Goal: Task Accomplishment & Management: Complete application form

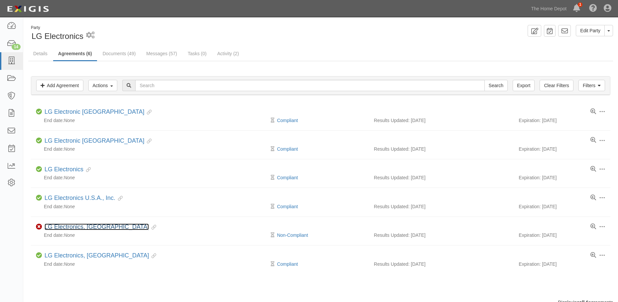
click at [61, 228] on link "LG Electronics, [GEOGRAPHIC_DATA]" at bounding box center [97, 226] width 104 height 7
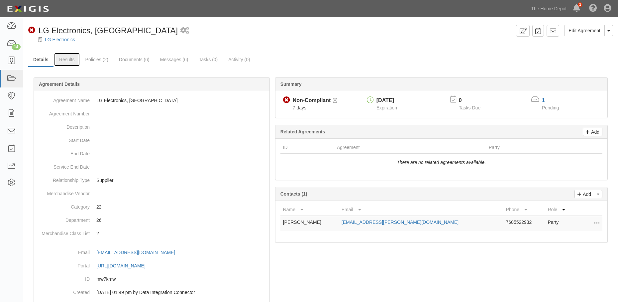
click at [67, 58] on link "Results" at bounding box center [67, 59] width 26 height 13
click at [68, 60] on link "Results" at bounding box center [67, 59] width 26 height 13
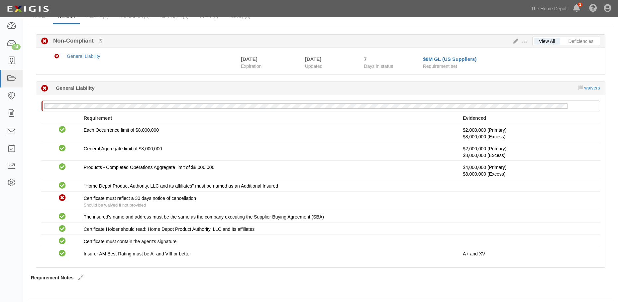
scroll to position [48, 0]
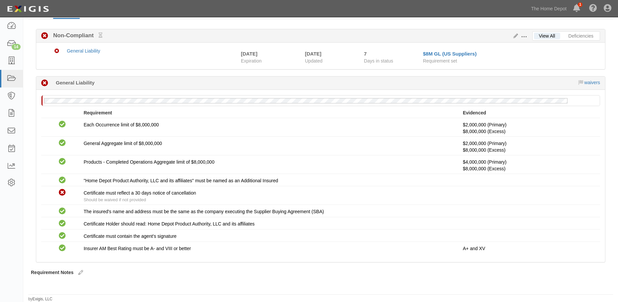
click at [517, 33] on div "Edit Requirements View History" at bounding box center [522, 36] width 22 height 7
click at [520, 37] on button at bounding box center [525, 36] width 14 height 7
click at [515, 37] on icon at bounding box center [514, 36] width 7 height 5
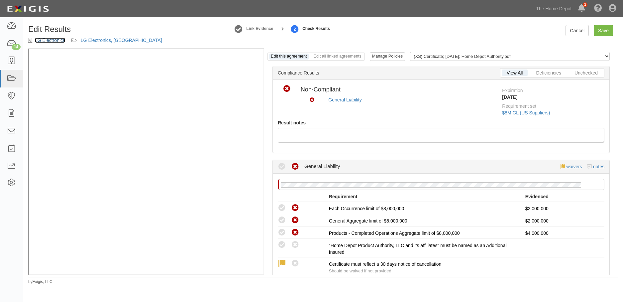
click at [47, 41] on link "LG Electronics" at bounding box center [50, 40] width 30 height 5
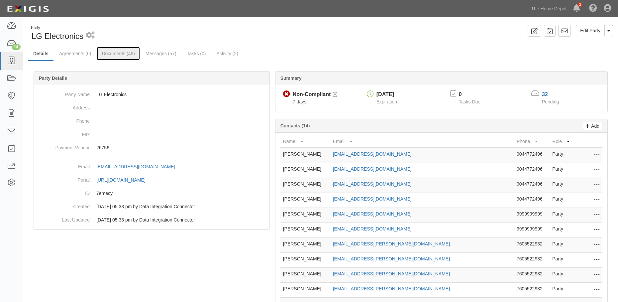
click at [122, 52] on link "Documents (49)" at bounding box center [118, 53] width 43 height 13
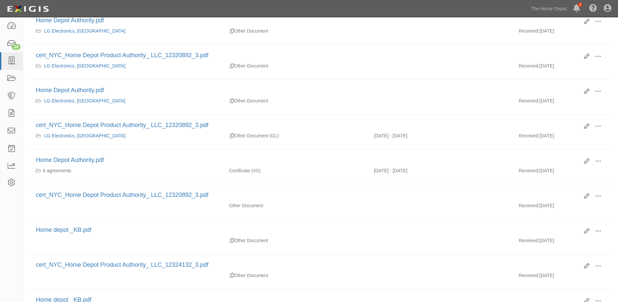
scroll to position [266, 0]
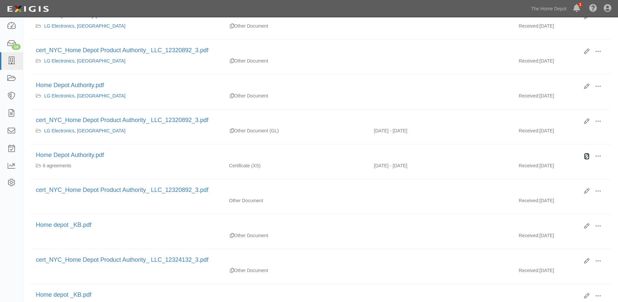
click at [587, 154] on icon at bounding box center [586, 156] width 5 height 5
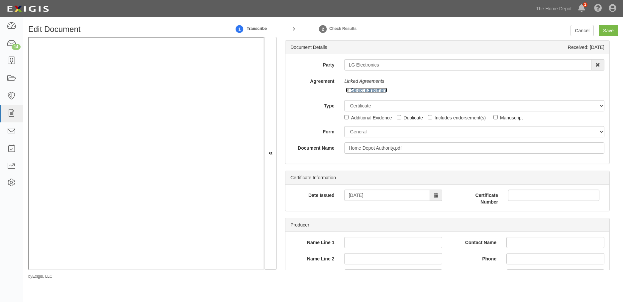
click at [348, 91] on icon at bounding box center [348, 90] width 5 height 3
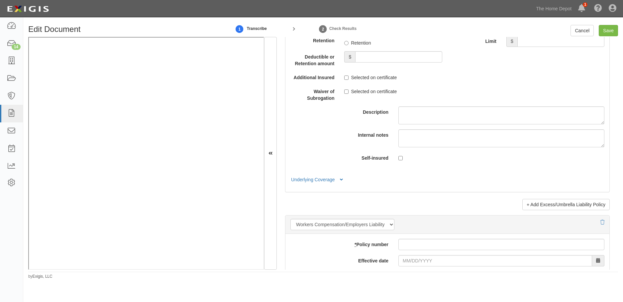
scroll to position [1561, 0]
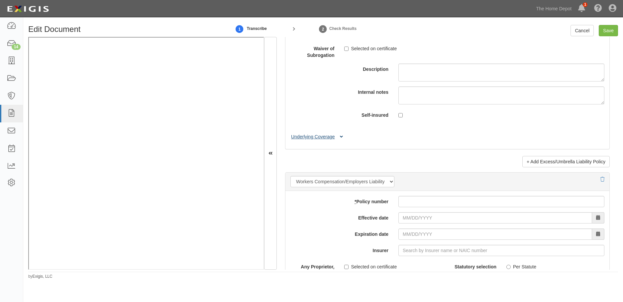
click at [307, 134] on button "Underlying Coverage" at bounding box center [318, 136] width 55 height 7
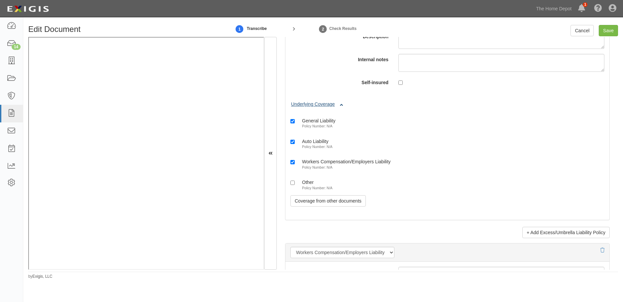
scroll to position [1594, 0]
click at [319, 200] on link "Coverage from other documents" at bounding box center [328, 199] width 75 height 11
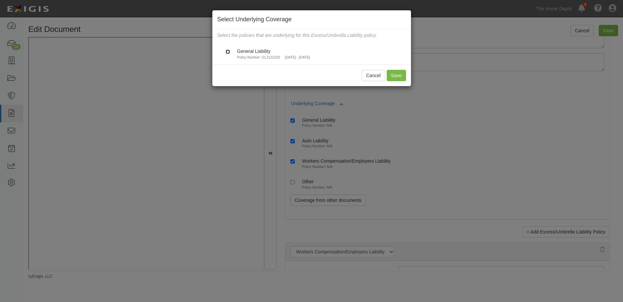
click at [228, 53] on input "General Liability Policy Number: GL2122226 6/1/2025 - 6/1/2026" at bounding box center [228, 52] width 4 height 4
checkbox input "true"
click at [392, 73] on button "Save" at bounding box center [396, 75] width 19 height 11
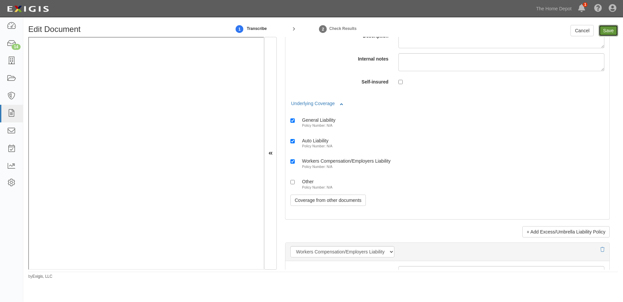
click at [610, 29] on input "Save" at bounding box center [608, 30] width 19 height 11
type input "8000000"
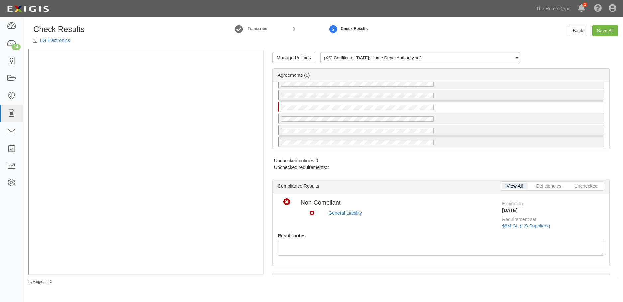
scroll to position [13, 0]
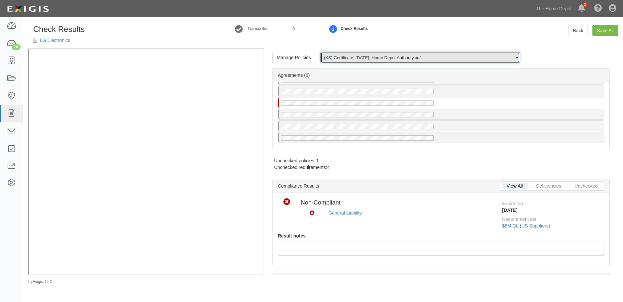
click at [359, 59] on select "(XS) Certificate; 8/11/2025; Home Depot Authority.pdf (GL) Certificate; 7/29/20…" at bounding box center [420, 57] width 200 height 11
click at [320, 52] on select "(XS) Certificate; 8/11/2025; Home Depot Authority.pdf (GL) Certificate; 7/29/20…" at bounding box center [420, 57] width 200 height 11
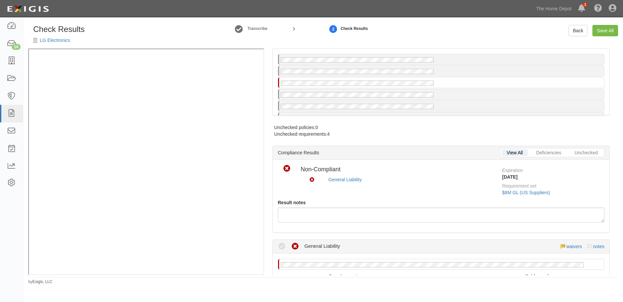
scroll to position [0, 0]
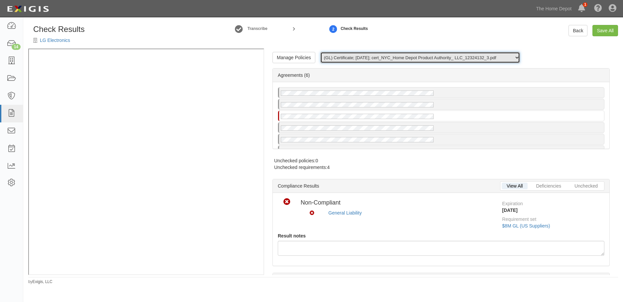
click at [364, 56] on select "(XS) Certificate; 8/11/2025; Home Depot Authority.pdf (GL) Certificate; 7/29/20…" at bounding box center [420, 57] width 200 height 11
click at [320, 52] on select "(XS) Certificate; 8/11/2025; Home Depot Authority.pdf (GL) Certificate; 7/29/20…" at bounding box center [420, 57] width 200 height 11
click at [365, 59] on select "(XS) Certificate; 8/11/2025; Home Depot Authority.pdf (GL) Certificate; 7/29/20…" at bounding box center [420, 57] width 200 height 11
click at [320, 52] on select "(XS) Certificate; 8/11/2025; Home Depot Authority.pdf (GL) Certificate; 7/29/20…" at bounding box center [420, 57] width 200 height 11
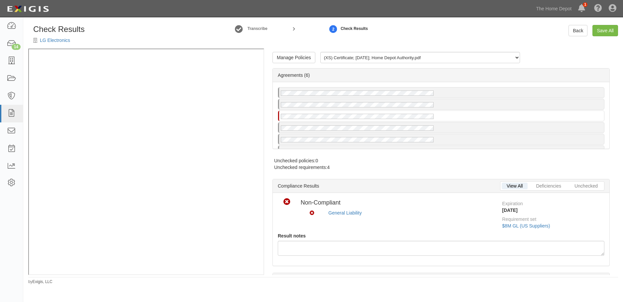
click at [367, 71] on div "Agreements (6)" at bounding box center [441, 75] width 337 height 14
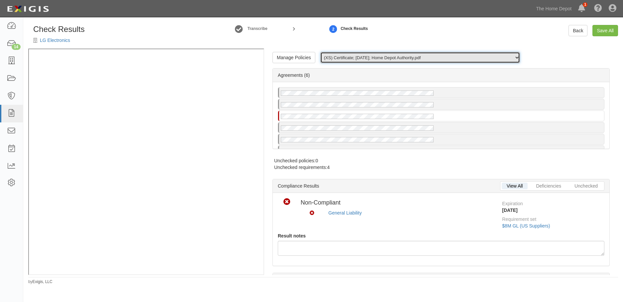
click at [366, 59] on select "(XS) Certificate; 8/11/2025; Home Depot Authority.pdf (GL) Certificate; 7/29/20…" at bounding box center [420, 57] width 200 height 11
select select "/documents/313303/download"
click at [320, 52] on select "(XS) Certificate; 8/11/2025; Home Depot Authority.pdf (GL) Certificate; 7/29/20…" at bounding box center [420, 57] width 200 height 11
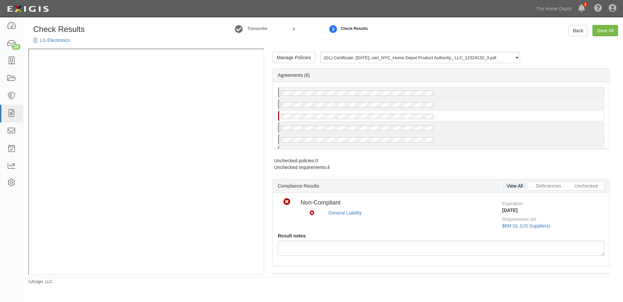
click at [366, 74] on div "Agreements (6)" at bounding box center [441, 75] width 337 height 14
click at [543, 48] on div "Check Results LG Electronics Transcribe 2 Check Results Back Save All" at bounding box center [323, 37] width 600 height 24
click at [300, 60] on link "Manage Policies" at bounding box center [294, 57] width 43 height 11
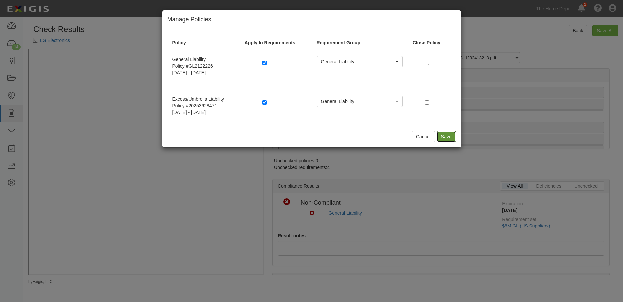
drag, startPoint x: 454, startPoint y: 137, endPoint x: 259, endPoint y: 142, distance: 195.5
click at [454, 137] on button "Save" at bounding box center [446, 136] width 19 height 11
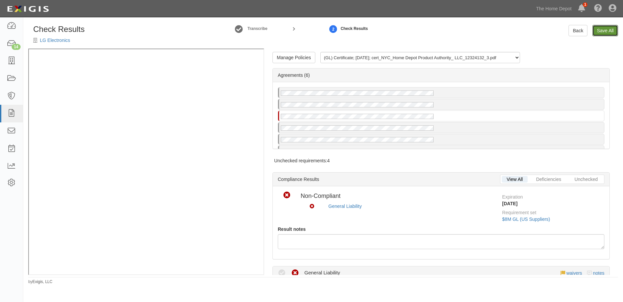
click at [607, 28] on link "Save All" at bounding box center [606, 30] width 26 height 11
radio input "false"
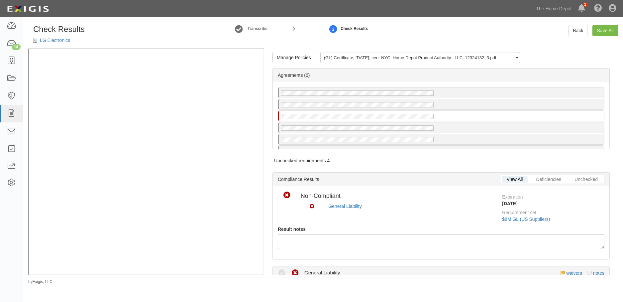
radio input "false"
radio input "true"
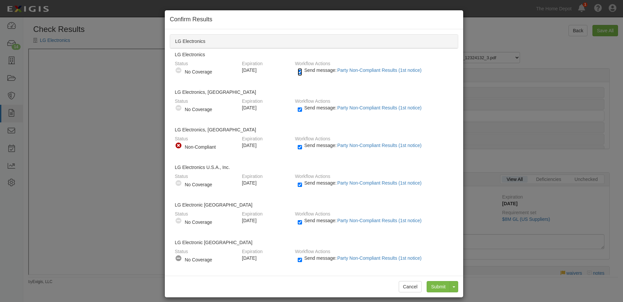
click at [298, 72] on input "Send message: Party Non-Compliant Results (1st notice)" at bounding box center [300, 72] width 4 height 8
checkbox input "false"
click at [298, 107] on input "Send message: Party Non-Compliant Results (1st notice)" at bounding box center [300, 110] width 4 height 8
checkbox input "false"
click at [298, 148] on input "Send message: Party Non-Compliant Results (1st notice)" at bounding box center [300, 147] width 4 height 8
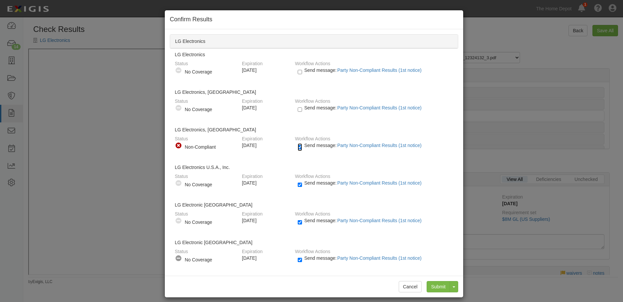
checkbox input "false"
click at [298, 187] on input "Send message: Party Non-Compliant Results (1st notice)" at bounding box center [300, 185] width 4 height 8
checkbox input "false"
click at [298, 221] on input "Send message: Party Non-Compliant Results (1st notice)" at bounding box center [300, 222] width 4 height 8
checkbox input "false"
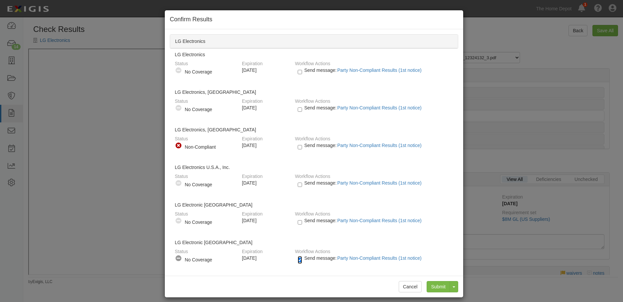
click at [298, 259] on input "Send message: Party Non-Compliant Results (1st notice)" at bounding box center [300, 260] width 4 height 8
checkbox input "false"
click at [432, 287] on input "Submit" at bounding box center [438, 286] width 23 height 11
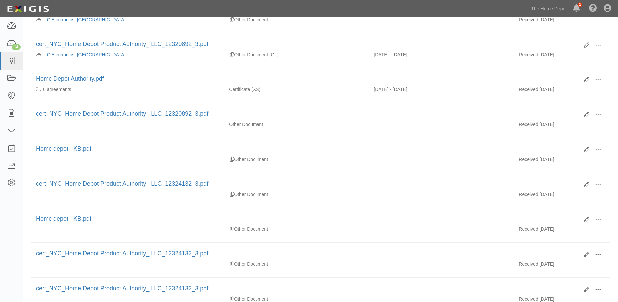
scroll to position [366, 0]
click at [598, 44] on span at bounding box center [598, 46] width 6 height 6
click at [553, 53] on link "View" at bounding box center [566, 55] width 53 height 12
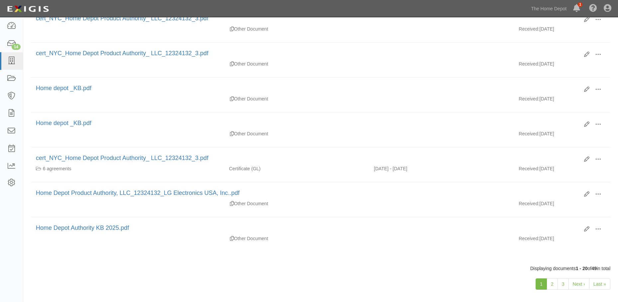
scroll to position [617, 0]
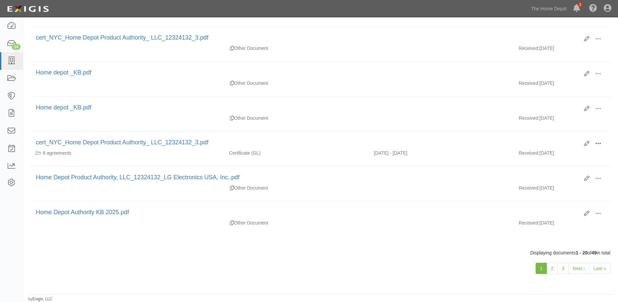
click at [599, 142] on span at bounding box center [598, 144] width 6 height 6
click at [563, 152] on link "View" at bounding box center [566, 153] width 53 height 12
click at [586, 144] on icon at bounding box center [586, 143] width 5 height 5
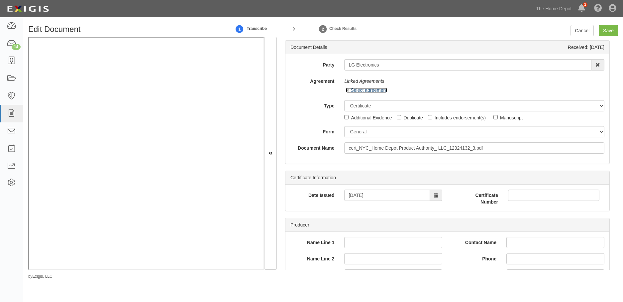
click at [346, 90] on icon at bounding box center [348, 90] width 5 height 3
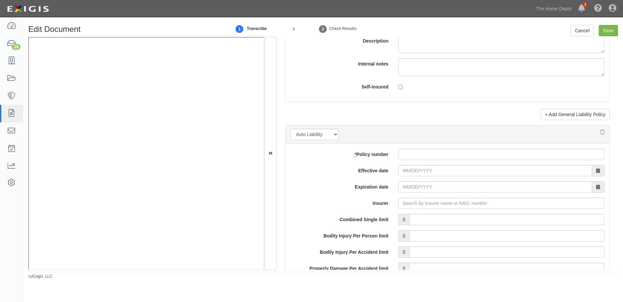
scroll to position [898, 0]
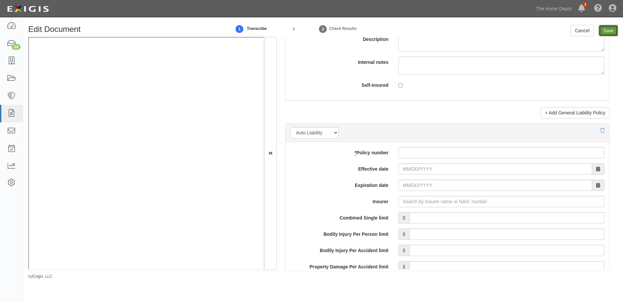
click at [601, 33] on input "Save" at bounding box center [608, 30] width 19 height 11
type input "2000000"
type input "4000000"
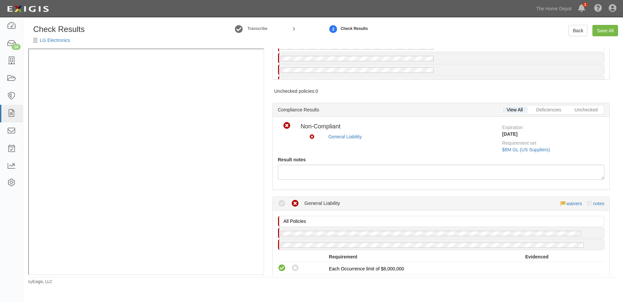
scroll to position [66, 0]
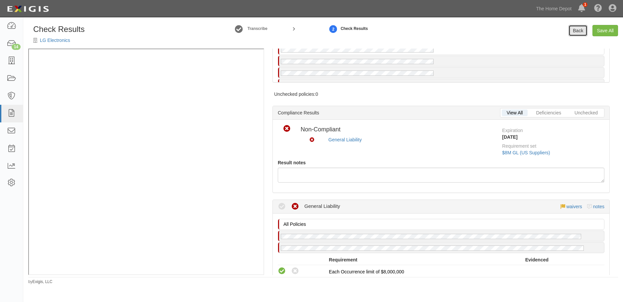
click at [576, 31] on link "Back" at bounding box center [578, 30] width 19 height 11
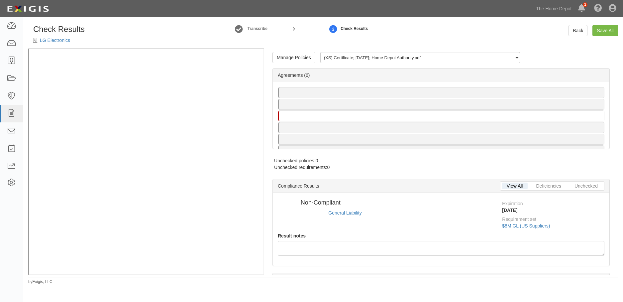
radio input "true"
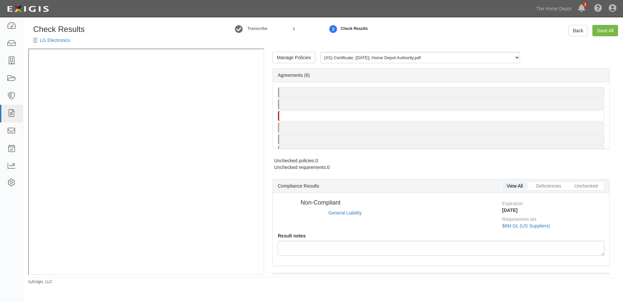
radio input "true"
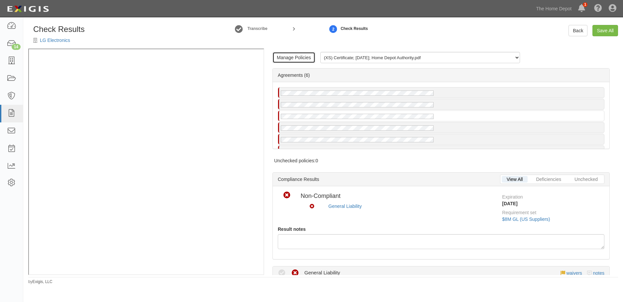
click at [306, 58] on link "Manage Policies" at bounding box center [294, 57] width 43 height 11
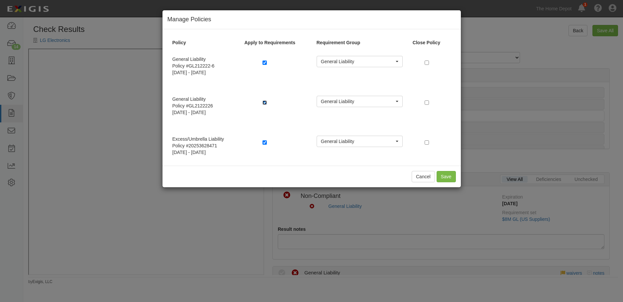
click at [263, 103] on input "checkbox" at bounding box center [265, 102] width 4 height 4
checkbox input "false"
click at [439, 174] on button "Save" at bounding box center [446, 176] width 19 height 11
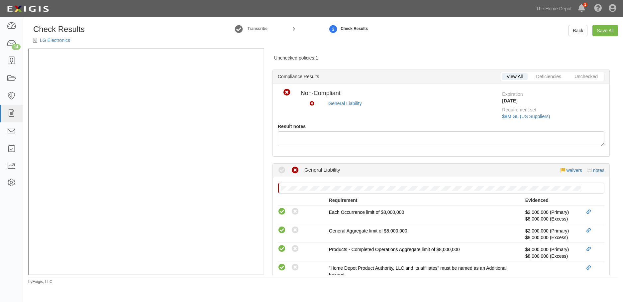
scroll to position [100, 0]
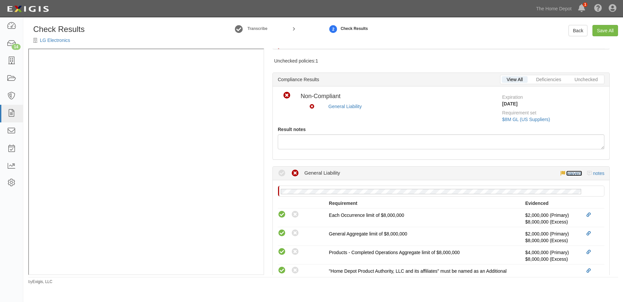
drag, startPoint x: 567, startPoint y: 173, endPoint x: 564, endPoint y: 172, distance: 4.0
click at [567, 173] on link "waivers" at bounding box center [574, 173] width 16 height 5
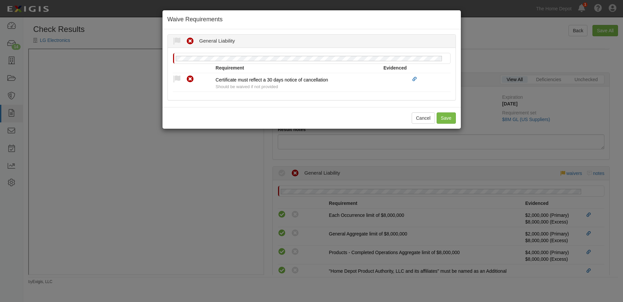
click at [176, 76] on icon at bounding box center [177, 79] width 8 height 8
radio input "true"
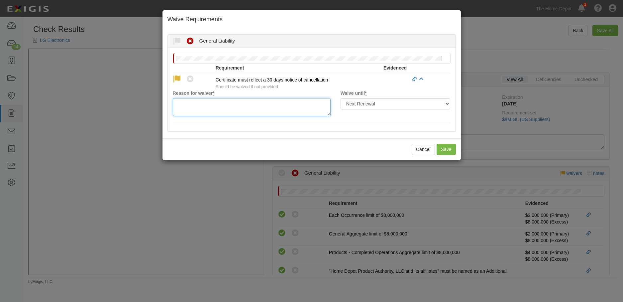
click at [190, 106] on textarea "Reason for waiver *" at bounding box center [252, 107] width 158 height 18
type textarea "w"
type textarea "waived per client."
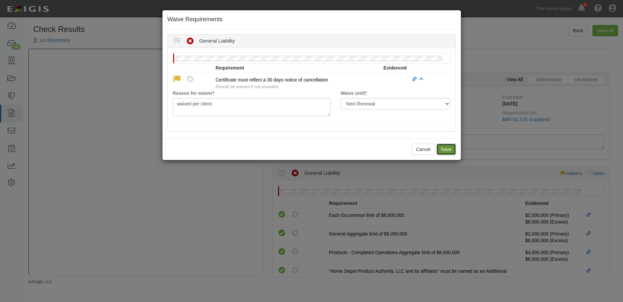
click at [445, 144] on button "Save" at bounding box center [446, 149] width 19 height 11
radio input "true"
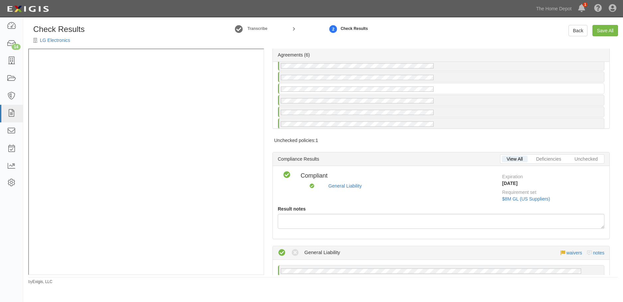
scroll to position [13, 0]
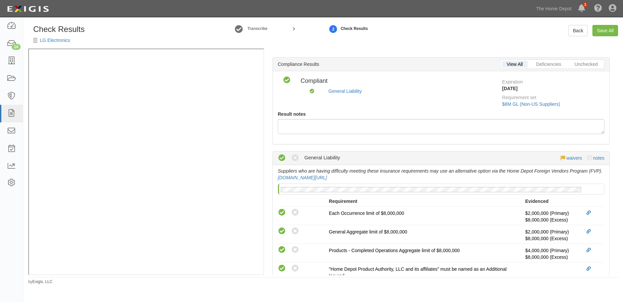
scroll to position [33, 0]
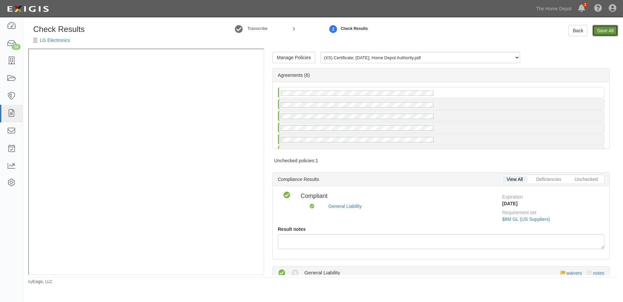
click at [604, 33] on link "Save All" at bounding box center [606, 30] width 26 height 11
radio input "false"
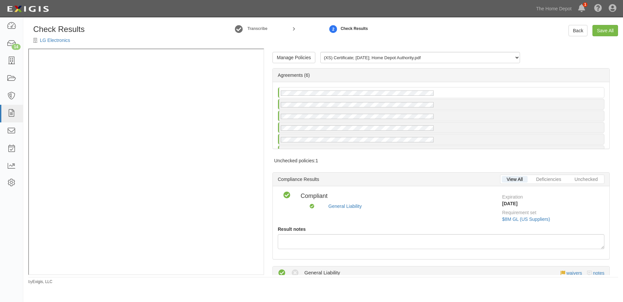
radio input "false"
radio input "true"
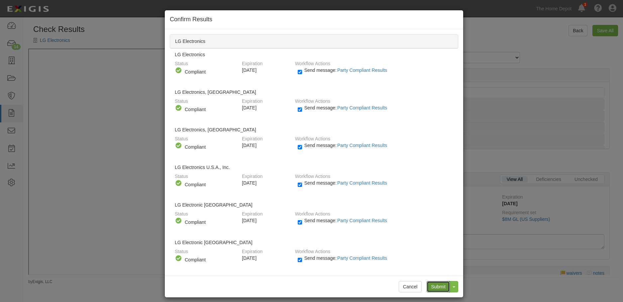
click at [434, 287] on input "Submit" at bounding box center [438, 286] width 23 height 11
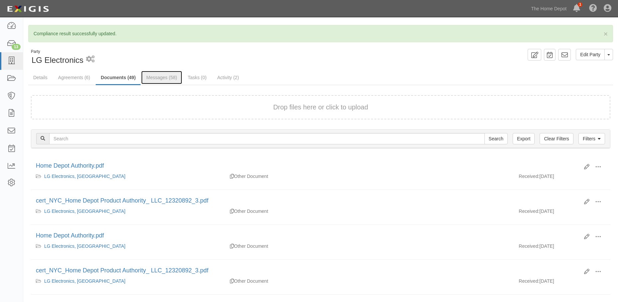
click at [162, 79] on link "Messages (58)" at bounding box center [161, 77] width 41 height 13
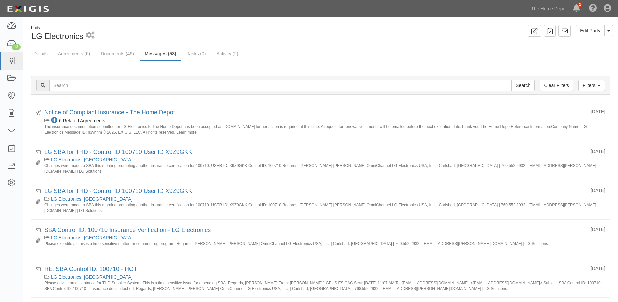
click at [297, 31] on div "Party LG Electronics 1 scheduled workflow" at bounding box center [172, 33] width 288 height 17
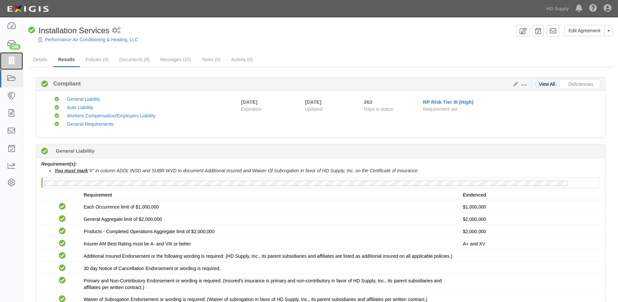
click at [13, 60] on icon at bounding box center [11, 61] width 9 height 8
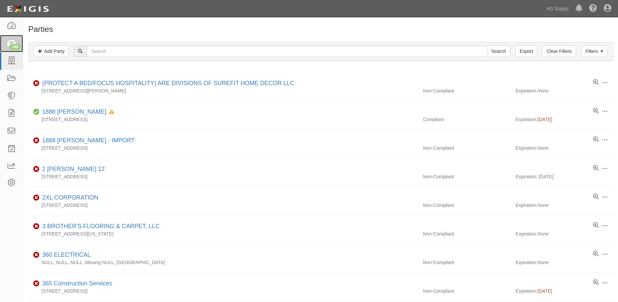
click at [16, 43] on link "148" at bounding box center [11, 44] width 23 height 18
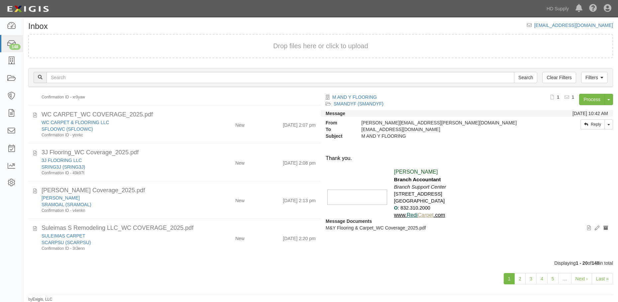
scroll to position [3, 0]
click at [170, 166] on div "SRING3J (SRING3J)" at bounding box center [120, 166] width 156 height 7
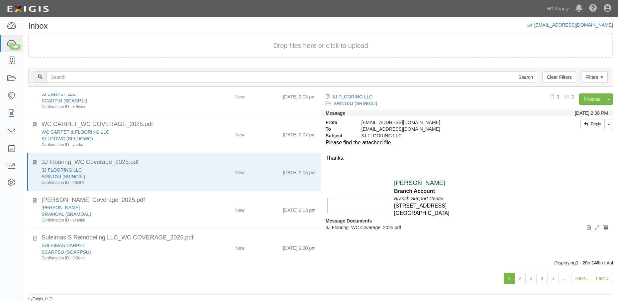
scroll to position [593, 0]
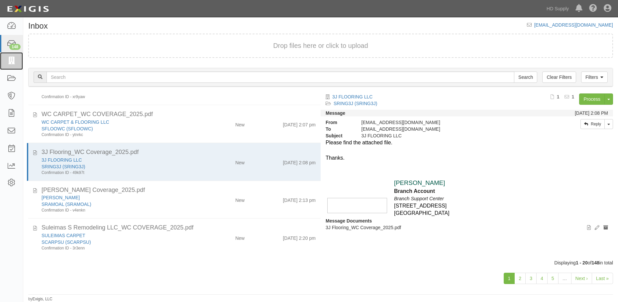
click at [10, 58] on icon at bounding box center [11, 61] width 9 height 8
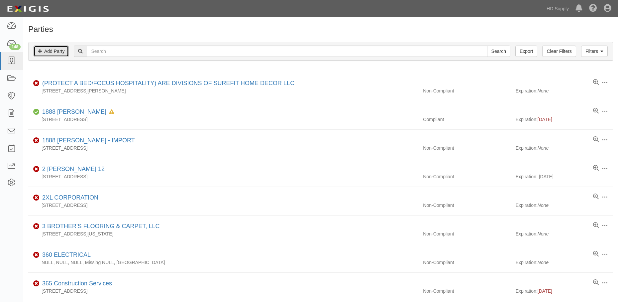
click at [41, 50] on icon at bounding box center [40, 51] width 4 height 5
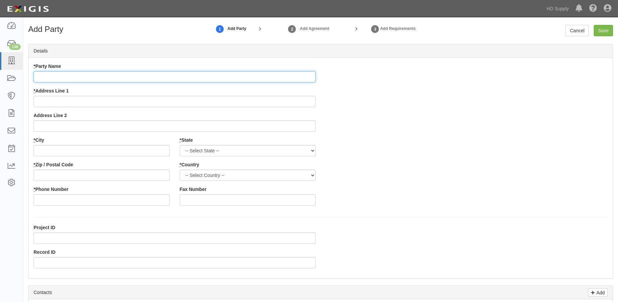
click at [53, 79] on input "* Party Name" at bounding box center [175, 76] width 282 height 11
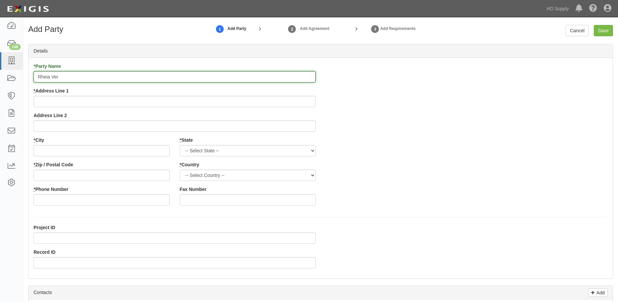
click at [99, 76] on input "Rheia Ver" at bounding box center [175, 76] width 282 height 11
type input "Rheia Verve, LLC dba All Best Cabinet"
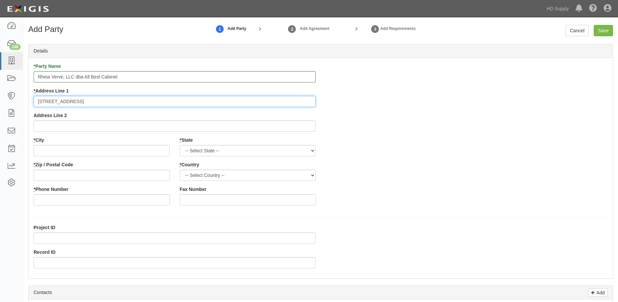
type input "1748 Junction Avenue"
type input "San Jose"
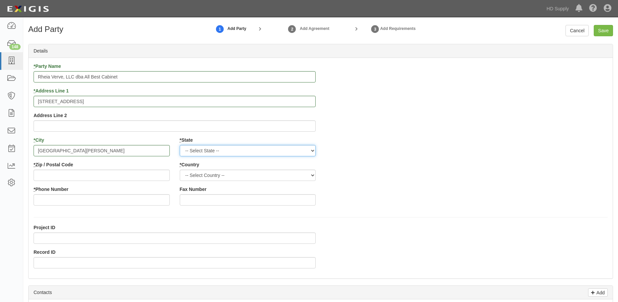
select select "CA"
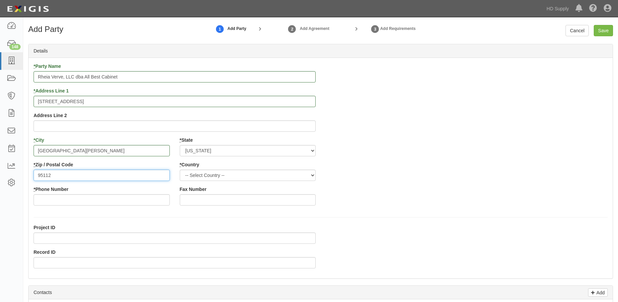
type input "95112"
select select "US"
type input "408-981-3459"
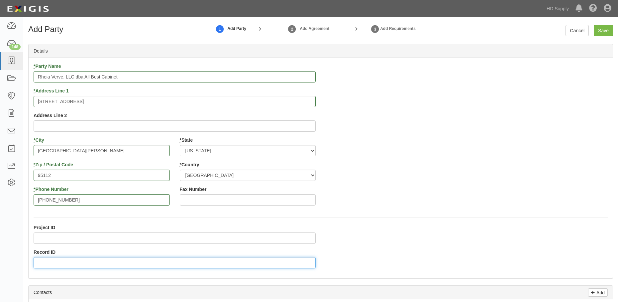
click at [51, 258] on input "Record ID" at bounding box center [175, 262] width 282 height 11
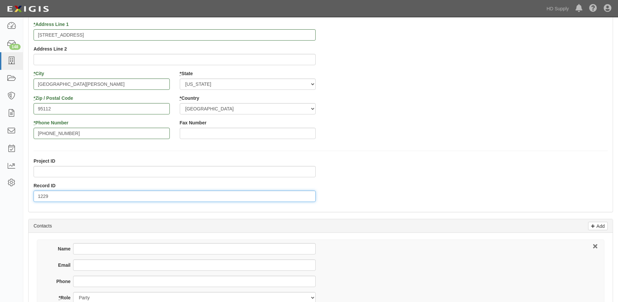
scroll to position [166, 0]
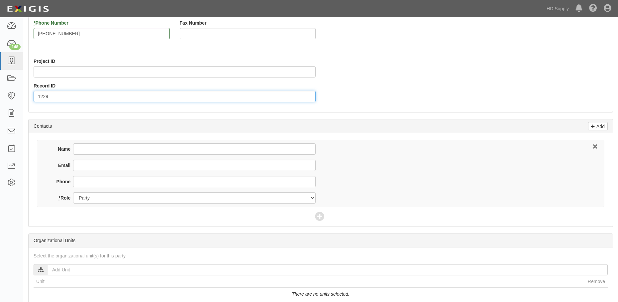
type input "1229"
drag, startPoint x: 88, startPoint y: 146, endPoint x: 66, endPoint y: 152, distance: 22.2
click at [88, 146] on input "Name" at bounding box center [194, 148] width 243 height 11
type input "Tom Weng"
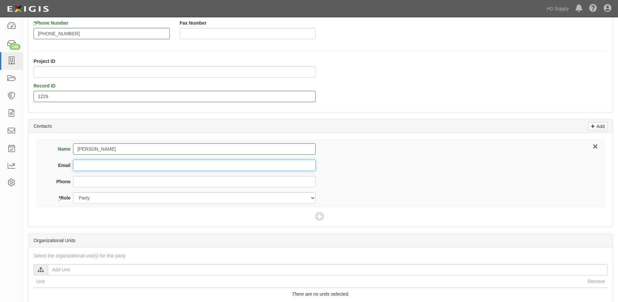
click at [80, 167] on input "Email" at bounding box center [194, 165] width 243 height 11
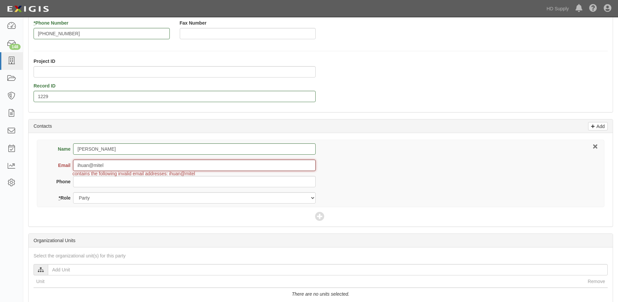
click at [148, 166] on input "ihuan@mitel" at bounding box center [194, 165] width 243 height 11
type input "ihuan@miltechs.us"
click at [72, 241] on div "Organizational Units" at bounding box center [321, 241] width 584 height 14
drag, startPoint x: 60, startPoint y: 273, endPoint x: 5, endPoint y: 266, distance: 55.5
click at [60, 272] on input "text" at bounding box center [328, 269] width 560 height 11
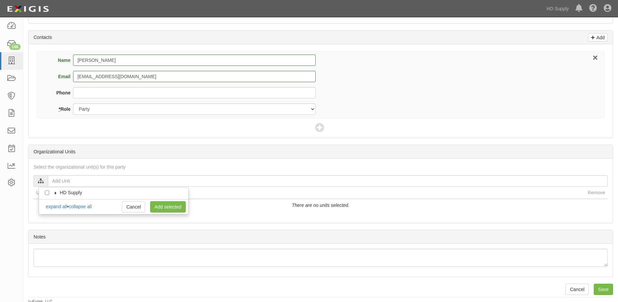
scroll to position [258, 0]
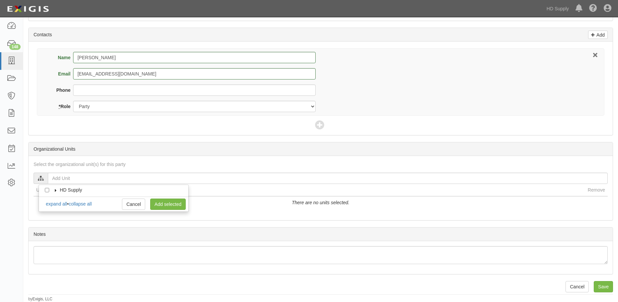
drag, startPoint x: 119, startPoint y: 236, endPoint x: 77, endPoint y: 221, distance: 44.2
click at [118, 236] on div "Notes" at bounding box center [321, 234] width 584 height 14
click at [47, 191] on input "HD Supply" at bounding box center [47, 190] width 4 height 4
click at [46, 191] on input "HD Supply" at bounding box center [47, 190] width 4 height 4
checkbox input "false"
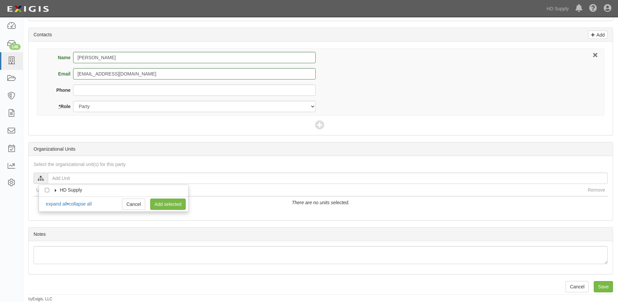
click at [54, 190] on icon at bounding box center [56, 190] width 5 height 3
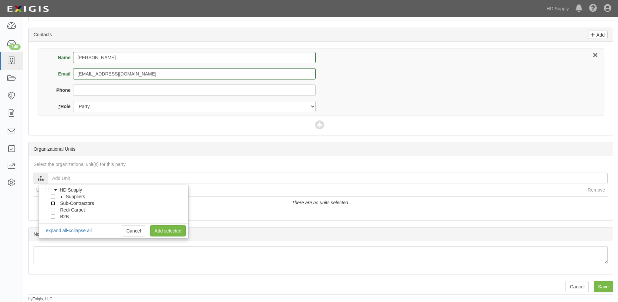
drag, startPoint x: 53, startPoint y: 203, endPoint x: 70, endPoint y: 212, distance: 19.9
click at [53, 203] on input "Sub-Contractors" at bounding box center [53, 203] width 4 height 4
checkbox input "true"
click at [164, 228] on link "Add selected" at bounding box center [168, 230] width 36 height 11
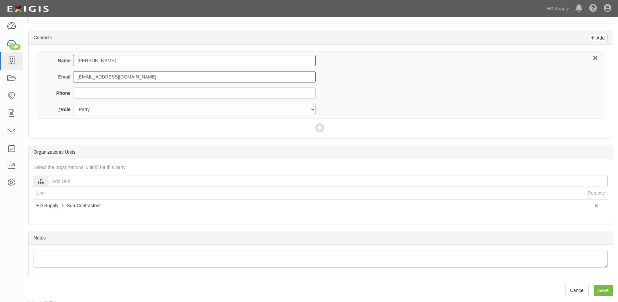
scroll to position [258, 0]
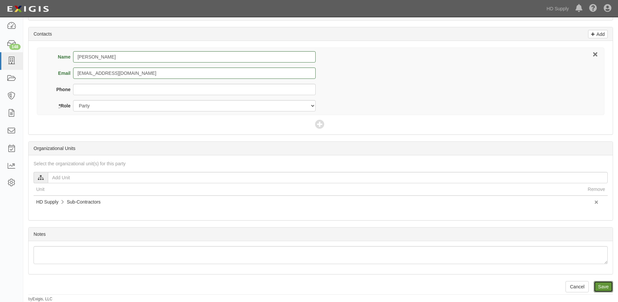
click at [604, 288] on input "Save" at bounding box center [603, 286] width 19 height 11
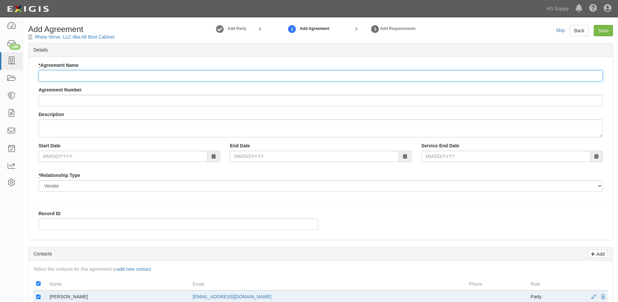
click at [63, 74] on input "* Agreement Name" at bounding box center [321, 75] width 565 height 11
type input "Installation Services"
click at [52, 186] on select "Borrower Contractor Franchisee Other Subcontractor Supplier Tenant Vendor" at bounding box center [321, 185] width 565 height 11
select select "subcontractor"
click at [39, 180] on select "Borrower Contractor Franchisee Other Subcontractor Supplier Tenant Vendor" at bounding box center [321, 185] width 565 height 11
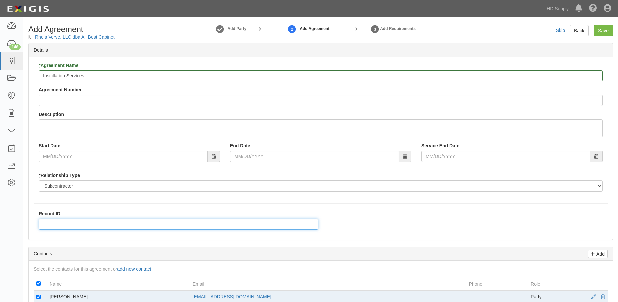
click at [49, 220] on input "Record ID" at bounding box center [179, 223] width 280 height 11
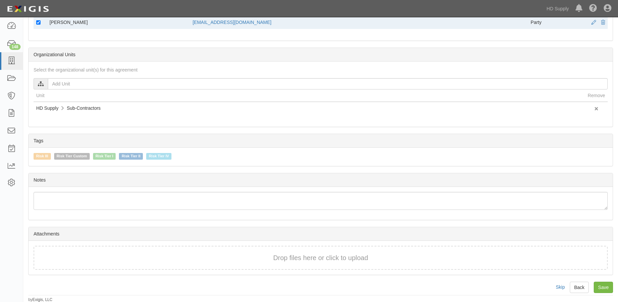
scroll to position [275, 0]
type input "1229"
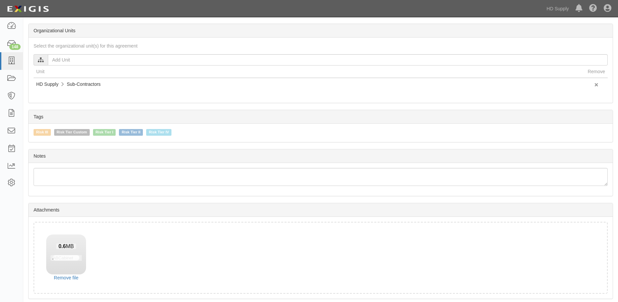
scroll to position [323, 0]
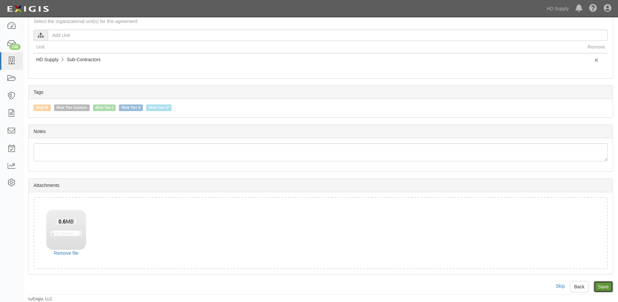
click at [605, 287] on input "Save" at bounding box center [603, 286] width 19 height 11
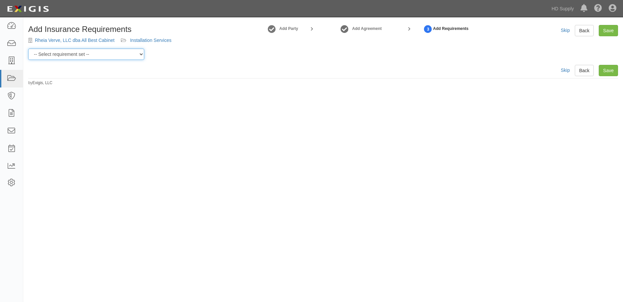
click at [116, 55] on select "-- Select requirement set -- Risk Tier Custom Risk Tier II Risk Tier II (Produc…" at bounding box center [86, 54] width 116 height 11
select select "46715"
click at [28, 49] on select "-- Select requirement set -- Risk Tier Custom Risk Tier II Risk Tier II (Produc…" at bounding box center [86, 54] width 116 height 11
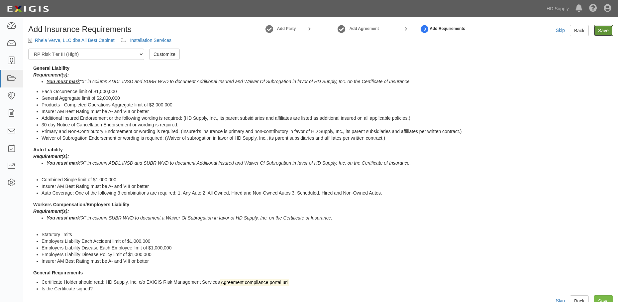
click at [602, 32] on link "Save" at bounding box center [603, 30] width 19 height 11
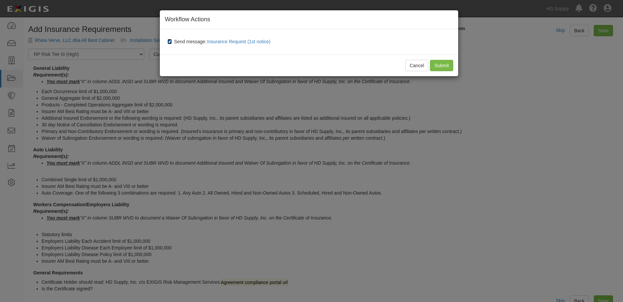
click at [171, 41] on input "Send message: Insurance Request (1st notice)" at bounding box center [170, 41] width 4 height 5
checkbox input "false"
click at [440, 66] on input "Submit" at bounding box center [441, 65] width 23 height 11
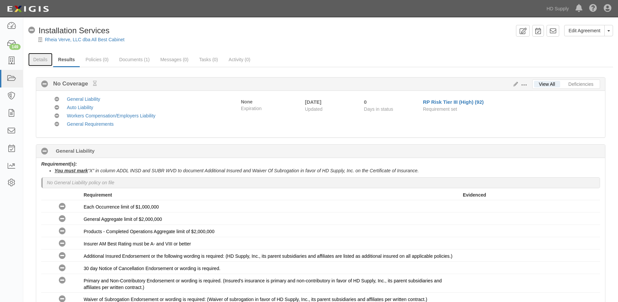
click at [40, 59] on link "Details" at bounding box center [40, 59] width 24 height 13
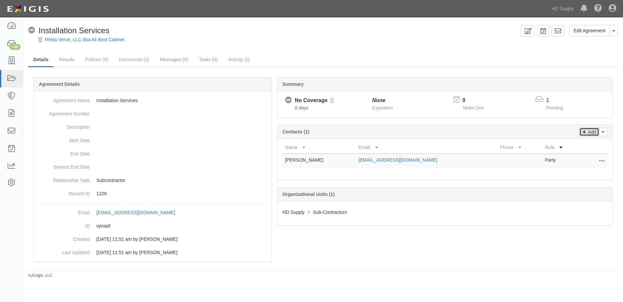
click at [588, 133] on p "Add" at bounding box center [591, 132] width 10 height 8
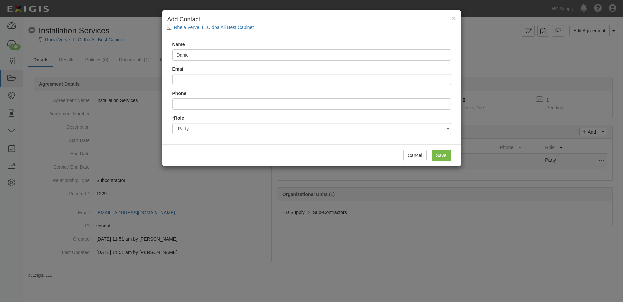
type input "[PERSON_NAME]"
click at [199, 82] on input "Email" at bounding box center [312, 79] width 279 height 11
type input "f"
type input "Danielle.townsend@hdsupply.com"
click at [439, 152] on input "Save" at bounding box center [441, 155] width 19 height 11
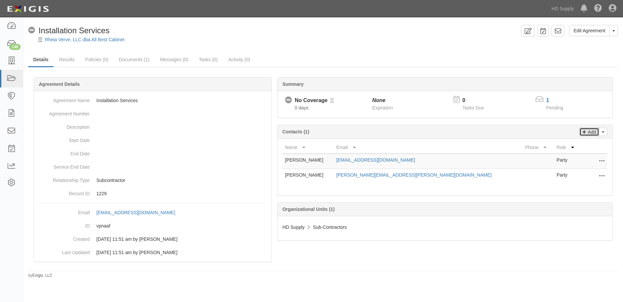
click at [589, 133] on p "Add" at bounding box center [591, 132] width 10 height 8
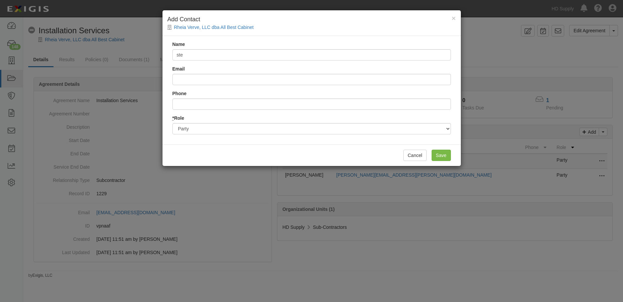
type input "Steve Christman"
click at [181, 78] on input "Email" at bounding box center [312, 79] width 279 height 11
type input "steve.christman@hdsupply.com"
drag, startPoint x: 444, startPoint y: 155, endPoint x: 484, endPoint y: 147, distance: 40.6
click at [444, 154] on input "Save" at bounding box center [441, 155] width 19 height 11
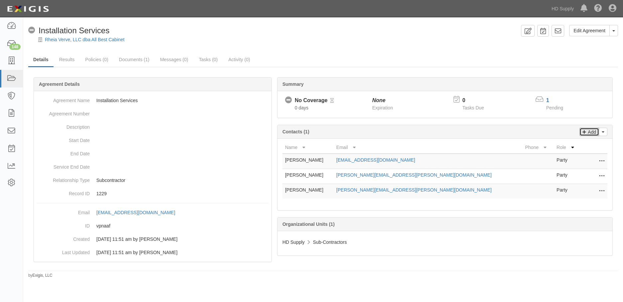
click at [586, 131] on icon at bounding box center [585, 131] width 4 height 6
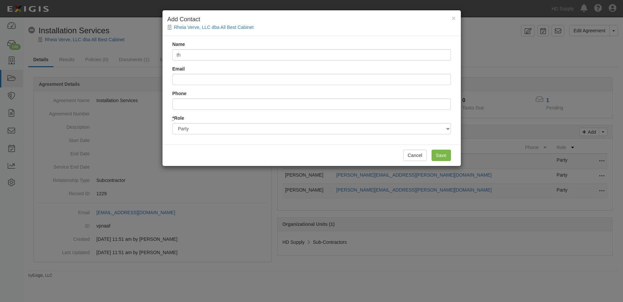
type input "t"
type input "Rich Phelan"
click at [217, 81] on input "Email" at bounding box center [312, 79] width 279 height 11
type input "rich.phelan@hdsupply.com"
click at [447, 152] on input "Save" at bounding box center [441, 155] width 19 height 11
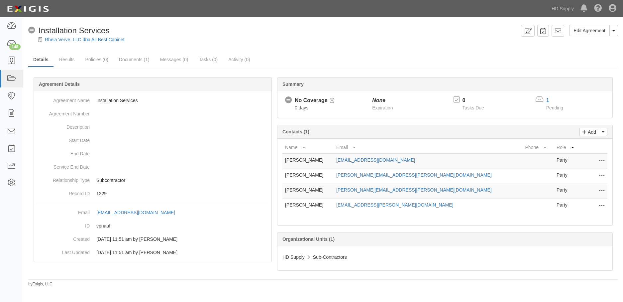
click at [496, 259] on div "HD Supply Sub-Contractors" at bounding box center [445, 257] width 325 height 7
click at [10, 61] on icon at bounding box center [11, 61] width 9 height 8
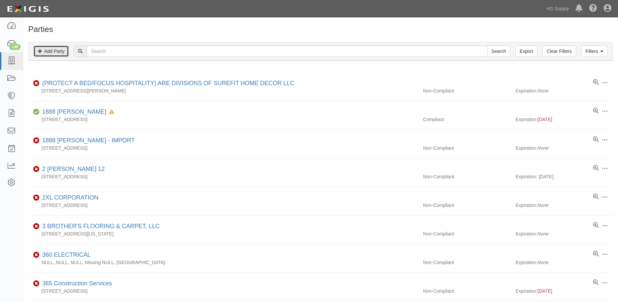
click at [53, 49] on link "Add Party" at bounding box center [51, 51] width 35 height 11
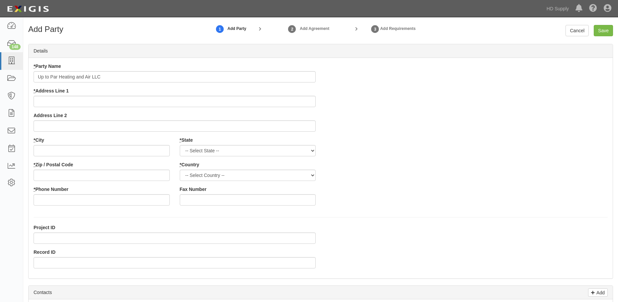
type input "Up to Par Heating and Air LLC"
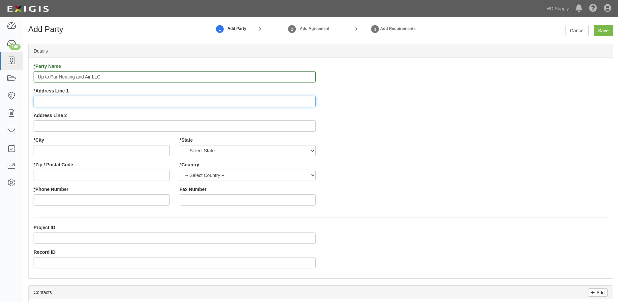
click at [48, 103] on input "* Address Line 1" at bounding box center [175, 101] width 282 height 11
type input "[STREET_ADDRESS]"
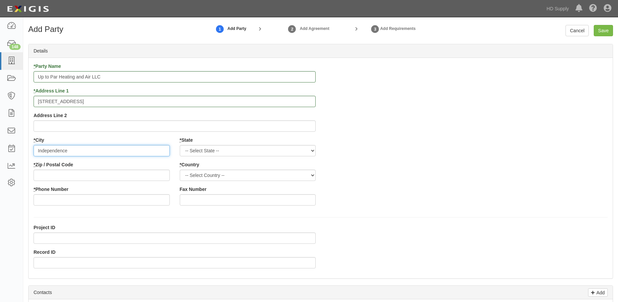
type input "Independence"
select select "KY"
type input "41050"
select select "US"
type input "[PHONE_NUMBER]"
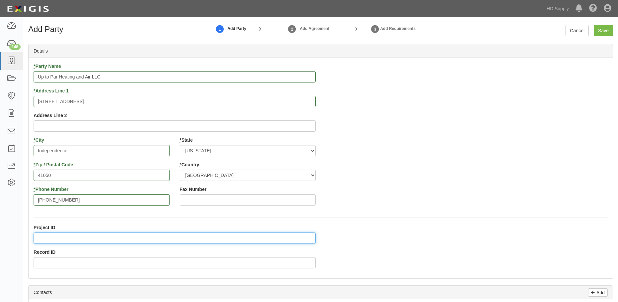
click at [53, 239] on input "Project ID" at bounding box center [175, 237] width 282 height 11
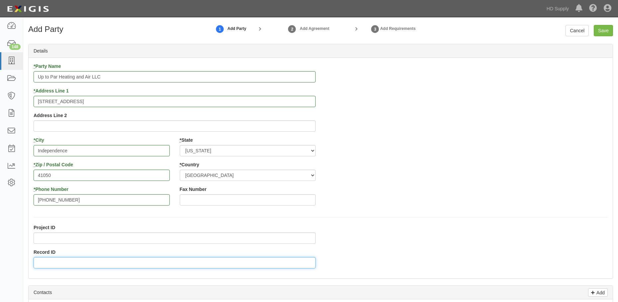
click at [45, 260] on input "Record ID" at bounding box center [175, 262] width 282 height 11
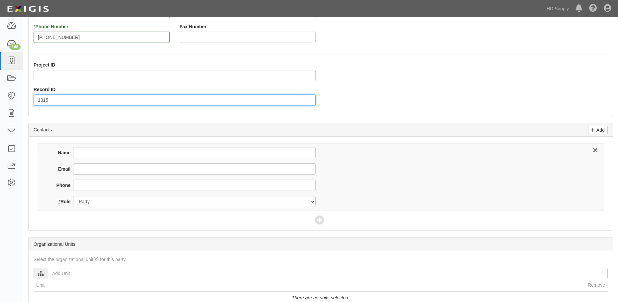
scroll to position [166, 0]
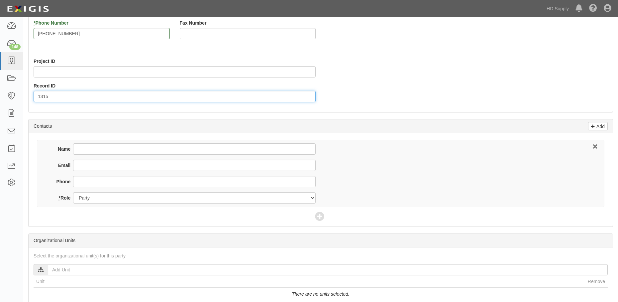
type input "1315"
click at [97, 150] on input "Name" at bounding box center [194, 148] width 243 height 11
type input "[PERSON_NAME]"
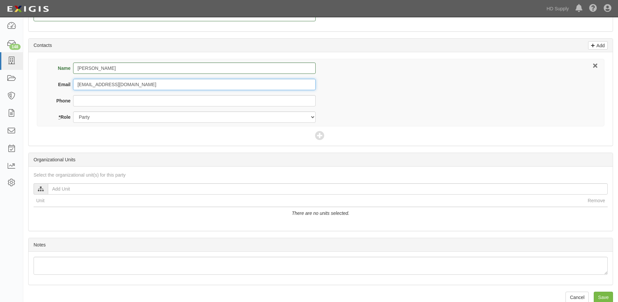
scroll to position [258, 0]
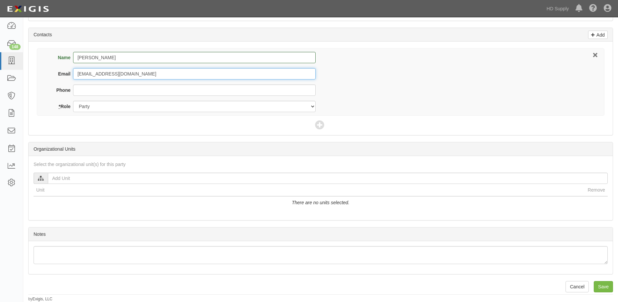
type input "[EMAIL_ADDRESS][DOMAIN_NAME]"
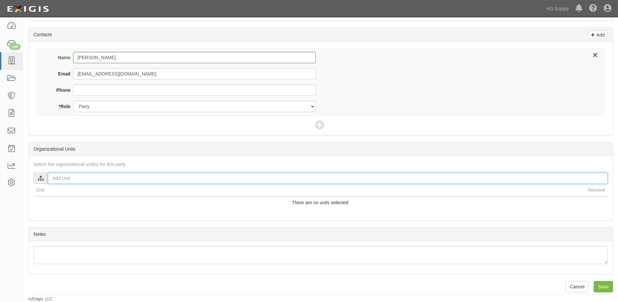
click at [58, 178] on input "text" at bounding box center [328, 178] width 560 height 11
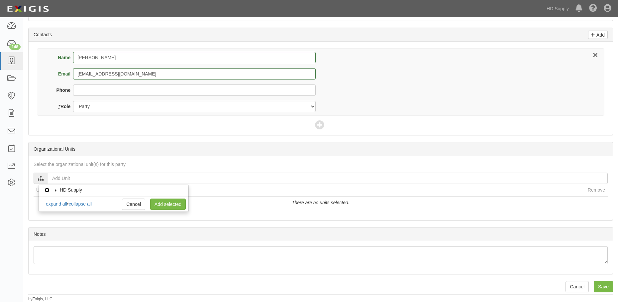
click at [46, 191] on input "HD Supply" at bounding box center [47, 190] width 4 height 4
checkbox input "false"
click at [56, 192] on label "HD Supply" at bounding box center [67, 190] width 31 height 7
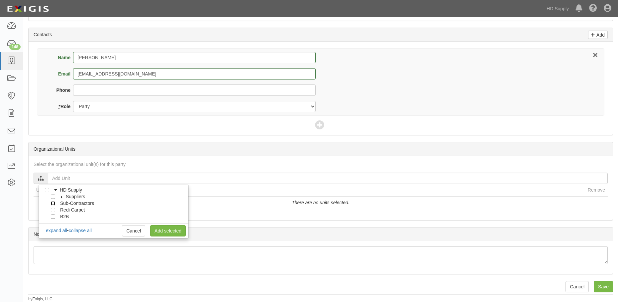
click at [52, 204] on input "Sub-Contractors" at bounding box center [53, 203] width 4 height 4
checkbox input "true"
click at [159, 232] on link "Add selected" at bounding box center [168, 230] width 36 height 11
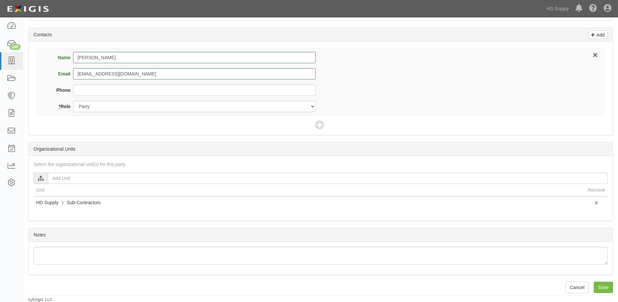
scroll to position [258, 0]
click at [605, 283] on input "Save" at bounding box center [603, 286] width 19 height 11
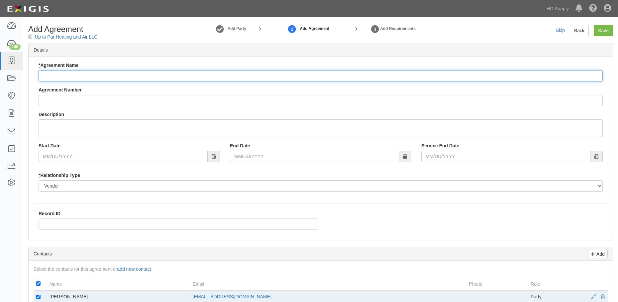
click at [72, 72] on input "* Agreement Name" at bounding box center [321, 75] width 565 height 11
type input "Installation Services"
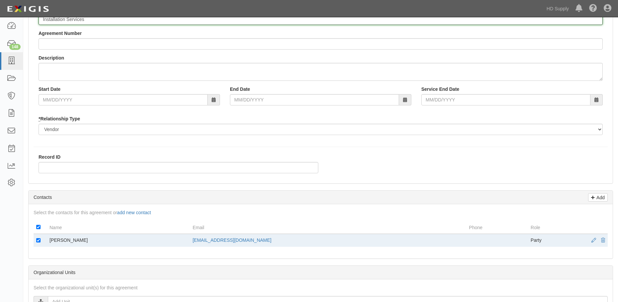
scroll to position [66, 0]
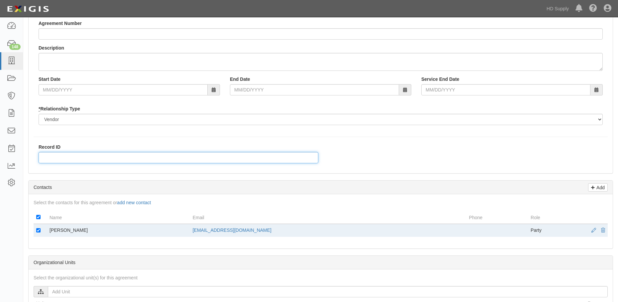
click at [57, 158] on input "Record ID" at bounding box center [179, 157] width 280 height 11
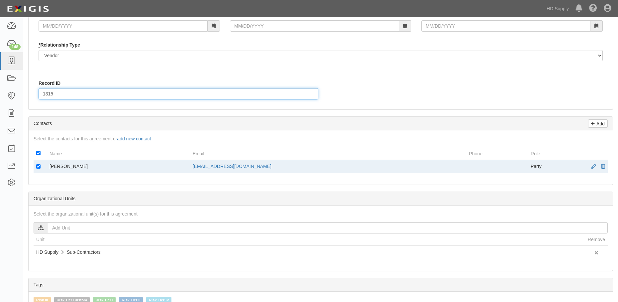
scroll to position [133, 0]
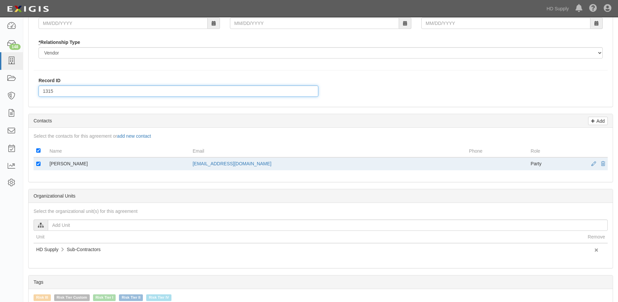
type input "1315"
drag, startPoint x: 601, startPoint y: 121, endPoint x: 589, endPoint y: 120, distance: 12.0
click at [601, 121] on p "Add" at bounding box center [600, 121] width 10 height 8
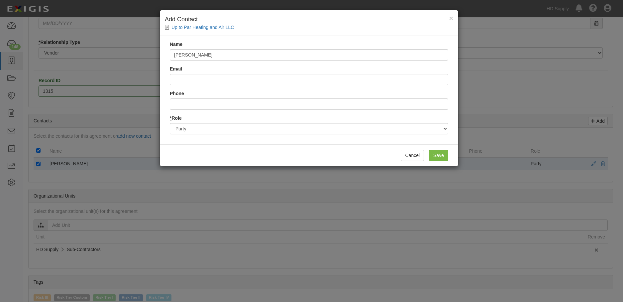
type input "[PERSON_NAME]"
drag, startPoint x: 200, startPoint y: 77, endPoint x: 205, endPoint y: 76, distance: 5.0
click at [200, 77] on input "Email" at bounding box center [309, 79] width 279 height 11
type input "seth.eddleblute@hdsupply.com"
click at [432, 154] on input "Save" at bounding box center [438, 155] width 19 height 11
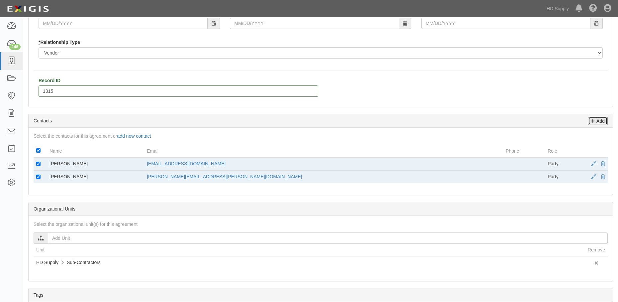
click at [603, 121] on p "Add" at bounding box center [600, 121] width 10 height 8
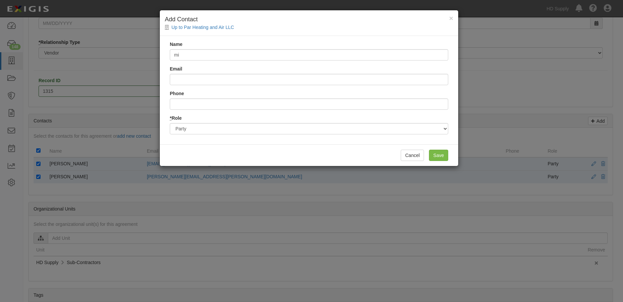
type input "m"
type input "Michael S. Lindermann"
click at [200, 80] on input "m" at bounding box center [309, 79] width 279 height 11
type input "michael.lindermann@hdsupply.com"
drag, startPoint x: 434, startPoint y: 155, endPoint x: 487, endPoint y: 146, distance: 53.7
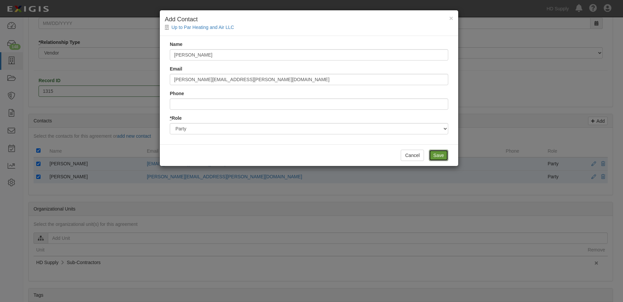
click at [435, 155] on input "Save" at bounding box center [438, 155] width 19 height 11
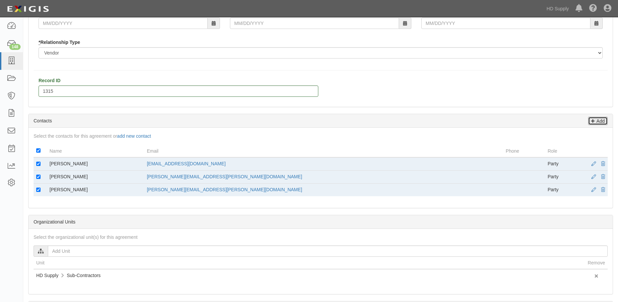
drag, startPoint x: 604, startPoint y: 119, endPoint x: 596, endPoint y: 117, distance: 8.2
click at [603, 118] on p "Add" at bounding box center [600, 121] width 10 height 8
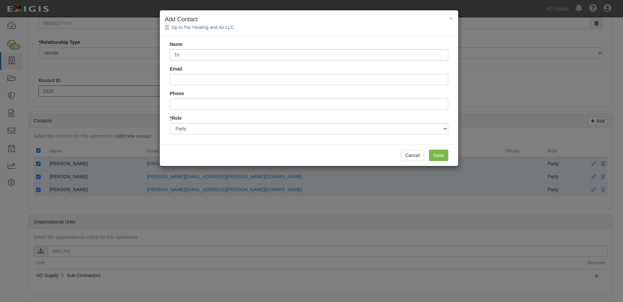
type input "Trish Black"
click at [206, 79] on input "Email" at bounding box center [309, 79] width 279 height 11
type input "tricia.black@hdsupply.com"
click at [446, 156] on input "Save" at bounding box center [438, 155] width 19 height 11
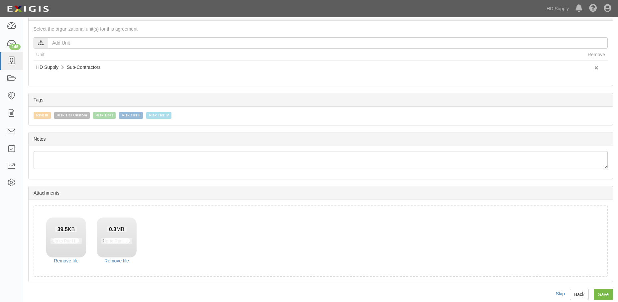
scroll to position [362, 0]
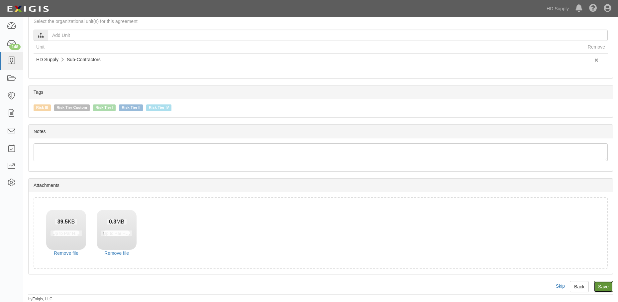
click at [602, 283] on input "Save" at bounding box center [603, 286] width 19 height 11
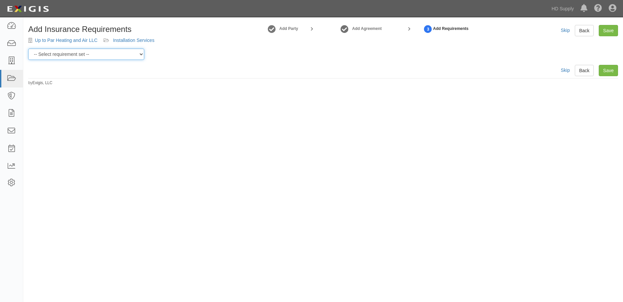
click at [88, 55] on select "-- Select requirement set -- Risk Tier Custom Risk Tier II Risk Tier II (Produc…" at bounding box center [86, 54] width 116 height 11
select select "46715"
click at [28, 49] on select "-- Select requirement set -- Risk Tier Custom Risk Tier II Risk Tier II (Produc…" at bounding box center [86, 54] width 116 height 11
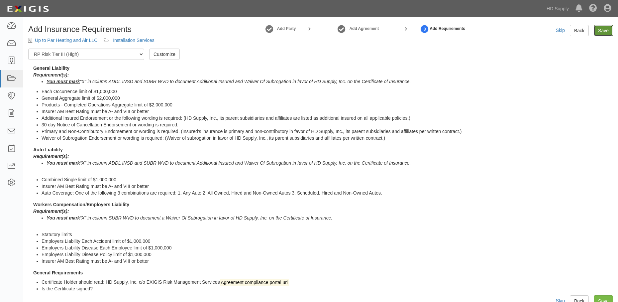
click at [605, 27] on link "Save" at bounding box center [603, 30] width 19 height 11
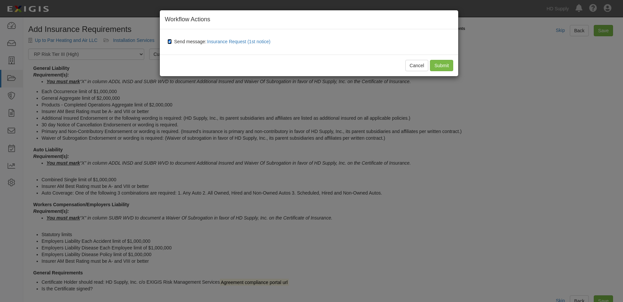
click at [172, 40] on input "Send message: Insurance Request (1st notice)" at bounding box center [170, 41] width 4 height 5
checkbox input "false"
drag, startPoint x: 441, startPoint y: 66, endPoint x: 411, endPoint y: 65, distance: 29.9
click at [441, 66] on input "Submit" at bounding box center [441, 65] width 23 height 11
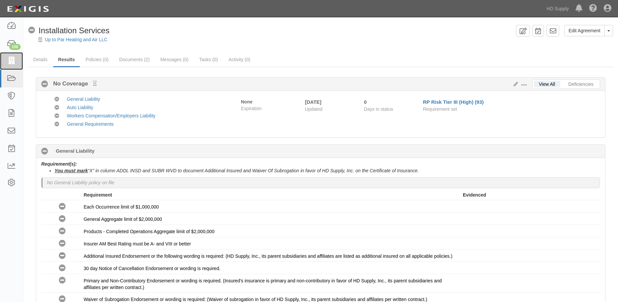
click at [11, 60] on icon at bounding box center [11, 61] width 9 height 8
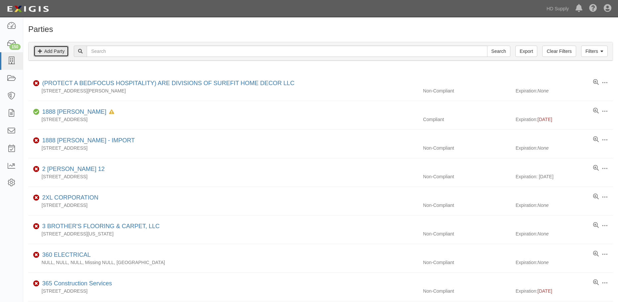
click at [52, 51] on link "Add Party" at bounding box center [51, 51] width 35 height 11
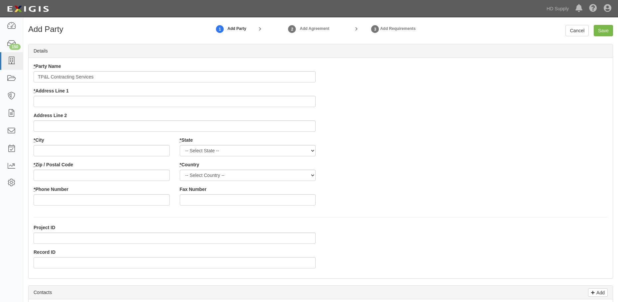
type input "TP&L Contracting Services"
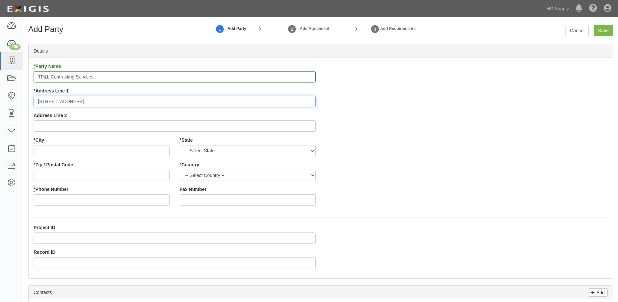
type input "[STREET_ADDRESS]"
type input "N."
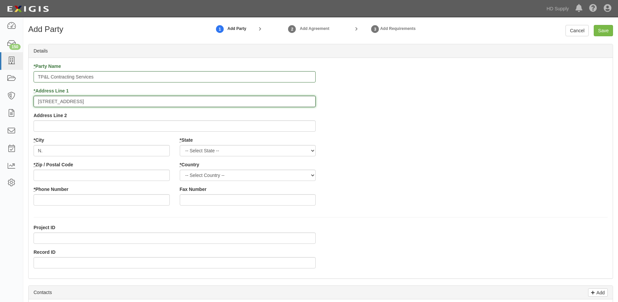
click at [79, 96] on input "[STREET_ADDRESS]" at bounding box center [175, 101] width 282 height 11
type input "[STREET_ADDRESS]"
click at [54, 151] on input "N." at bounding box center [102, 150] width 136 height 11
type input "N"
type input "Chesterfield"
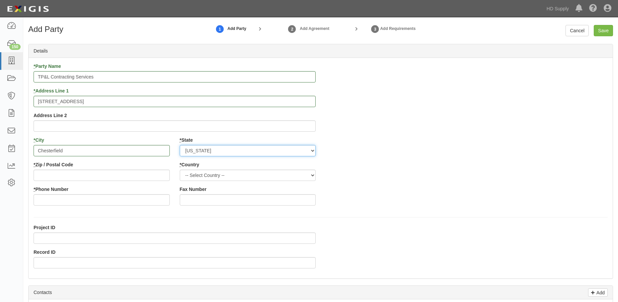
click at [216, 148] on select "-- Select State -- Alabama Alaska Arizona Arkansas California Colorado Connecti…" at bounding box center [248, 150] width 136 height 11
select select "VA"
click at [180, 145] on select "-- Select State -- Alabama Alaska Arizona Arkansas California Colorado Connecti…" at bounding box center [248, 150] width 136 height 11
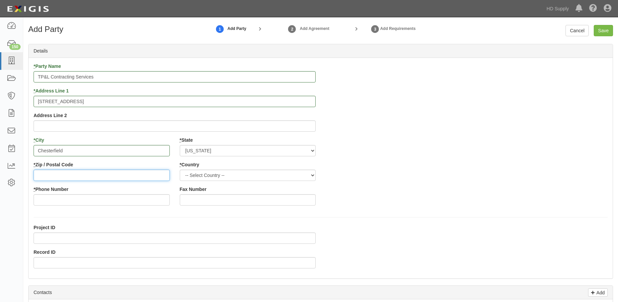
click at [58, 179] on input "* Zip / Postal Code" at bounding box center [102, 175] width 136 height 11
type input "23237"
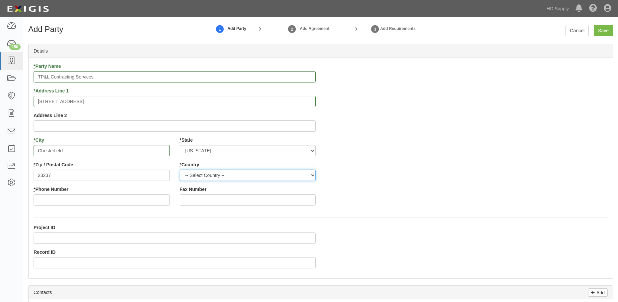
click at [205, 178] on select "-- Select Country -- Canada United States --------------- Afghanistan Åland Isl…" at bounding box center [248, 175] width 136 height 11
select select "US"
click at [201, 174] on select "-- Select Country -- Canada United States --------------- Afghanistan Åland Isl…" at bounding box center [248, 175] width 136 height 11
drag, startPoint x: 403, startPoint y: 155, endPoint x: 390, endPoint y: 66, distance: 90.3
click at [403, 155] on div "* Party Name TP&L Contracting Services * Address Line 1 6128 Blest Lane N. Addr…" at bounding box center [321, 137] width 584 height 148
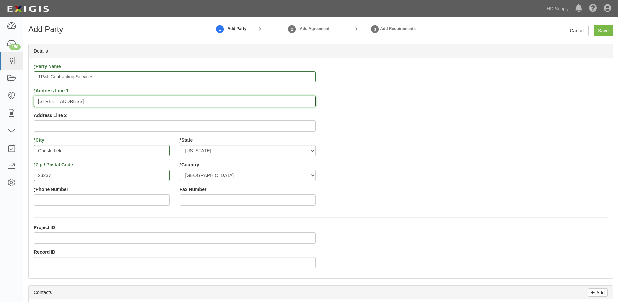
click at [81, 102] on input "6128 Blest Lane N." at bounding box center [175, 101] width 282 height 11
type input "6128 Blest Lane"
click at [39, 151] on input "Chesterfield" at bounding box center [102, 150] width 136 height 11
type input "North Chesterfield"
click at [65, 199] on input "* Phone Number" at bounding box center [102, 199] width 136 height 11
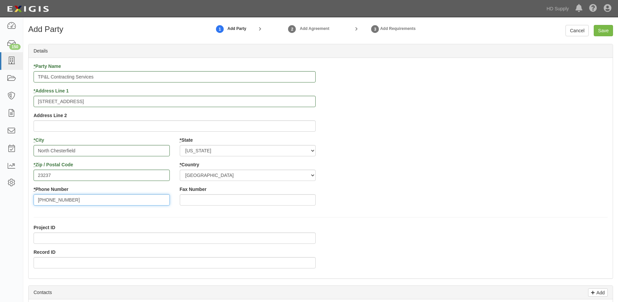
type input "804-319-5921"
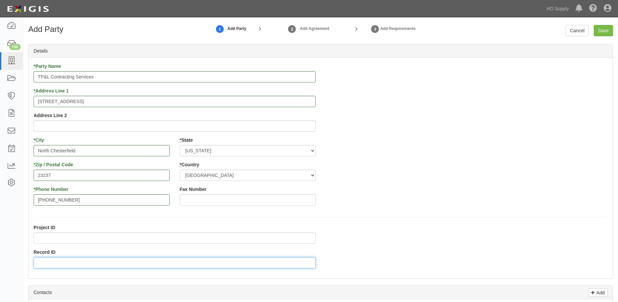
click at [51, 263] on input "Record ID" at bounding box center [175, 262] width 282 height 11
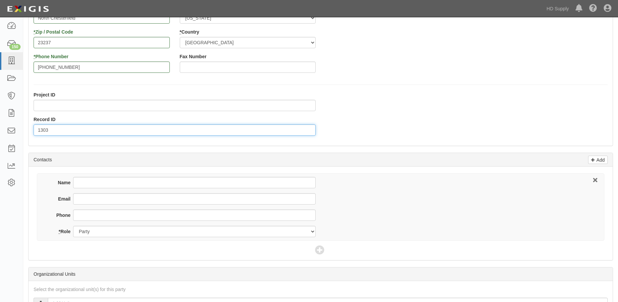
scroll to position [133, 0]
type input "1303"
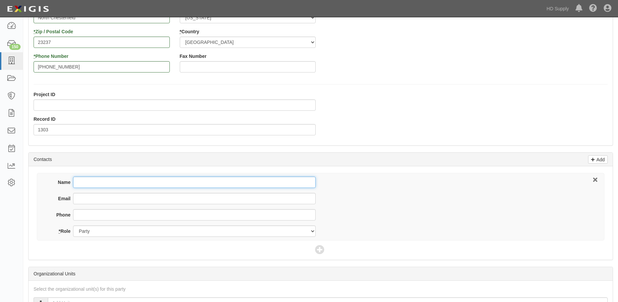
click at [84, 182] on input "Name" at bounding box center [194, 182] width 243 height 11
type input "T"
type input "Tirrell Corporal"
type input "tirrell@tplva.com"
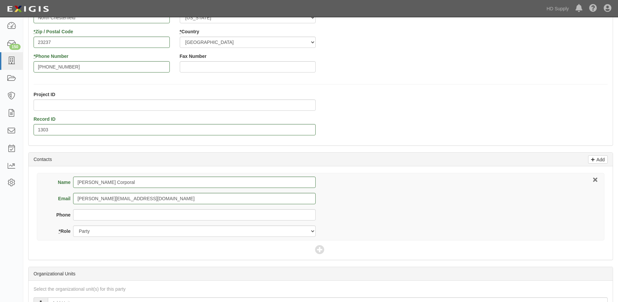
click at [246, 259] on div "Name Tirrell Corporal Email tirrell@tplva.com Phone * Role Party Broker Other" at bounding box center [321, 212] width 584 height 93
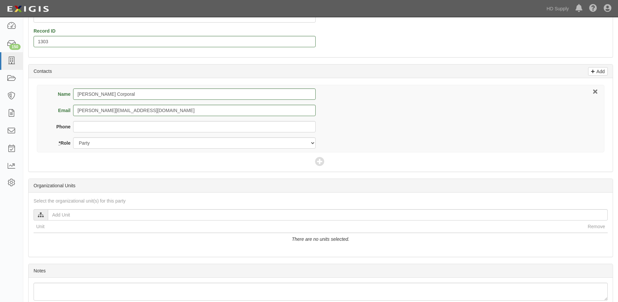
scroll to position [233, 0]
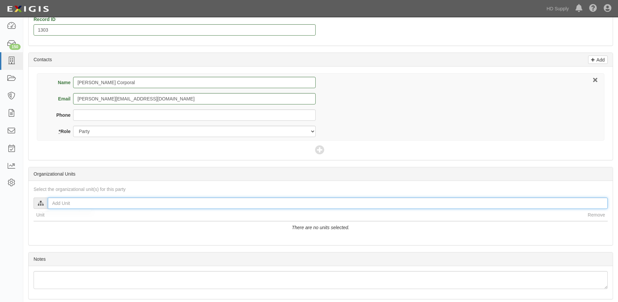
click at [57, 200] on input "text" at bounding box center [328, 202] width 560 height 11
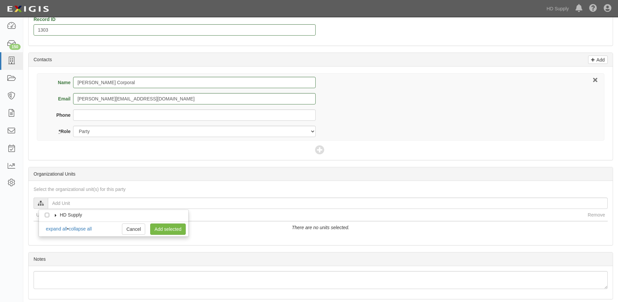
click at [60, 216] on label "HD Supply" at bounding box center [67, 214] width 31 height 7
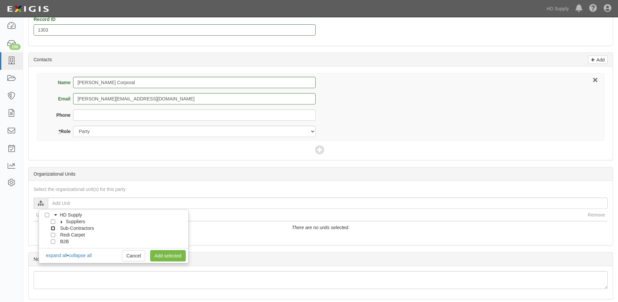
click at [52, 228] on input "Sub-Contractors" at bounding box center [53, 228] width 4 height 4
checkbox input "true"
click at [165, 257] on link "Add selected" at bounding box center [168, 255] width 36 height 11
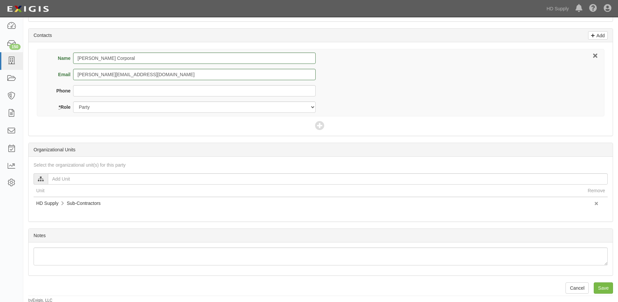
scroll to position [258, 0]
click at [601, 286] on input "Save" at bounding box center [603, 286] width 19 height 11
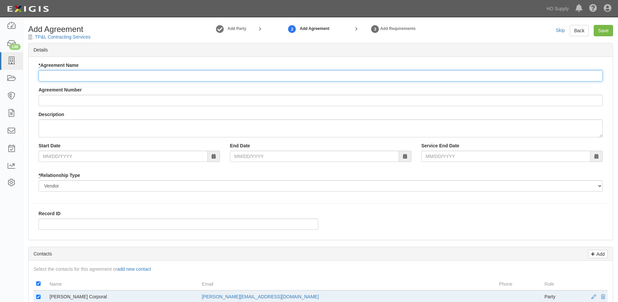
click at [49, 73] on input "* Agreement Name" at bounding box center [321, 75] width 565 height 11
type input "Installation Services"
click at [52, 186] on select "Borrower Contractor Franchisee Other Subcontractor Supplier Tenant Vendor" at bounding box center [321, 185] width 565 height 11
select select "subcontractor"
click at [39, 180] on select "Borrower Contractor Franchisee Other Subcontractor Supplier Tenant Vendor" at bounding box center [321, 185] width 565 height 11
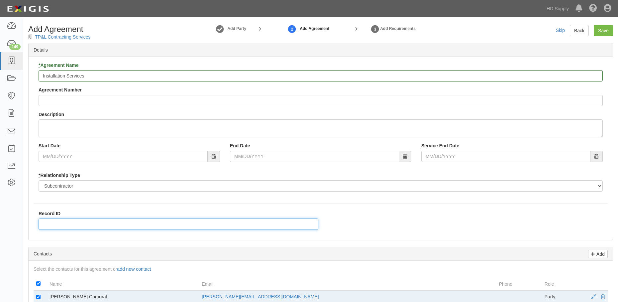
click at [51, 224] on input "Record ID" at bounding box center [179, 223] width 280 height 11
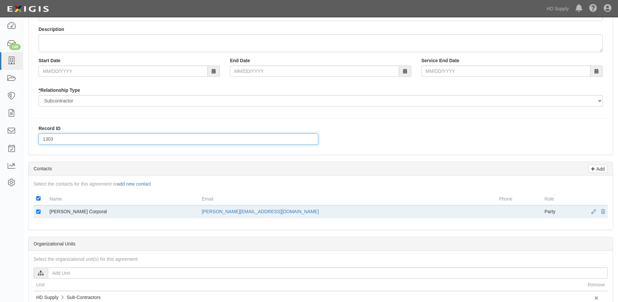
scroll to position [133, 0]
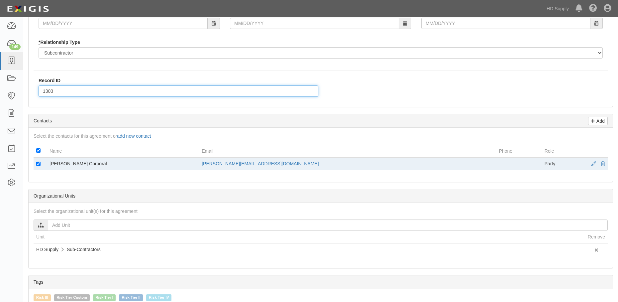
type input "1303"
click at [598, 123] on p "Add" at bounding box center [600, 121] width 10 height 8
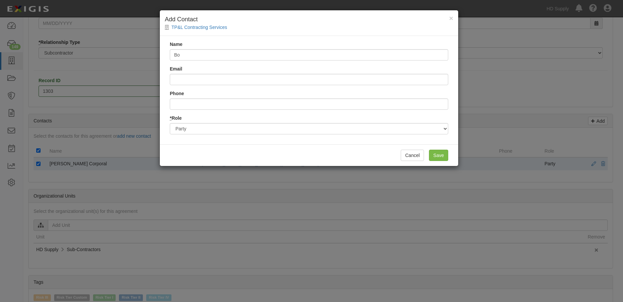
type input "B"
type input "[PERSON_NAME]"
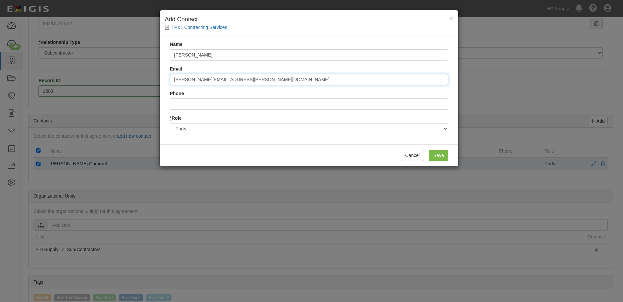
type input "[PERSON_NAME][EMAIL_ADDRESS][PERSON_NAME][DOMAIN_NAME]"
click at [434, 155] on input "Save" at bounding box center [438, 155] width 19 height 11
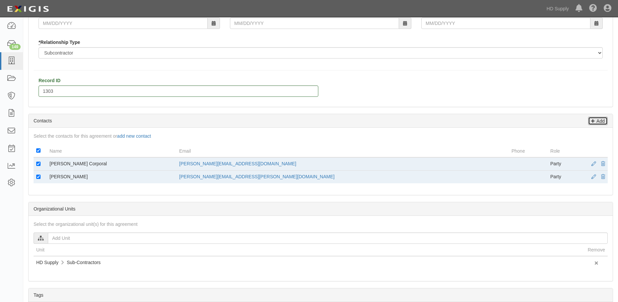
click at [596, 122] on p "Add" at bounding box center [600, 121] width 10 height 8
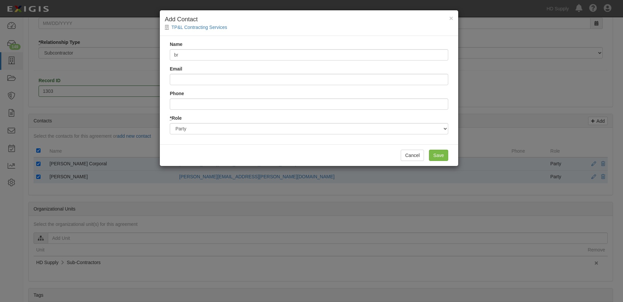
type input "Brandon Underhill"
click at [198, 79] on input "Email" at bounding box center [309, 79] width 279 height 11
type input "brandon.underhill@hdsupply.com"
click at [442, 153] on input "Save" at bounding box center [438, 155] width 19 height 11
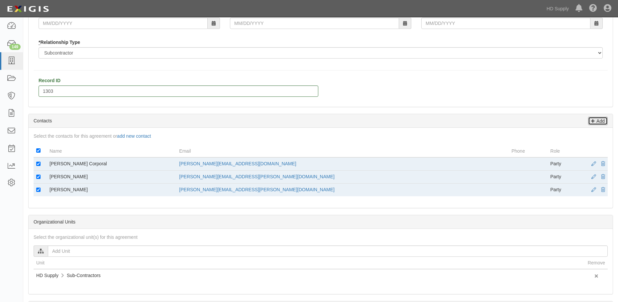
click at [598, 121] on p "Add" at bounding box center [600, 121] width 10 height 8
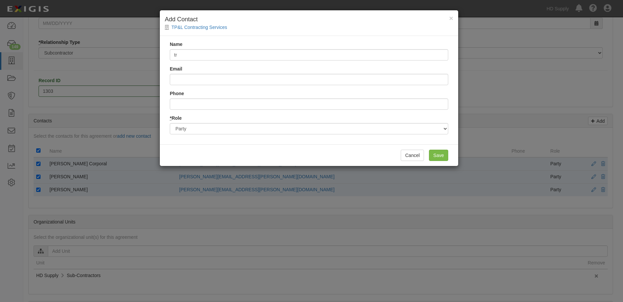
type input "Trish Black"
click at [223, 76] on input "Email" at bounding box center [309, 79] width 279 height 11
type input "tricia.black@hdsupply.com"
click at [434, 156] on input "Save" at bounding box center [438, 155] width 19 height 11
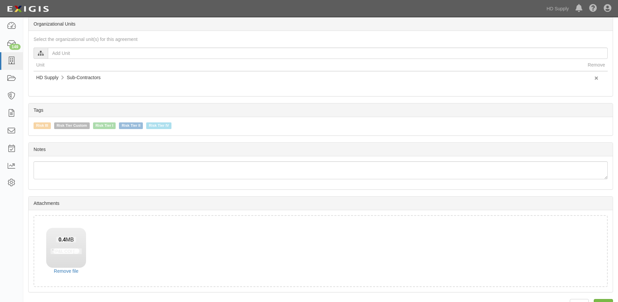
scroll to position [362, 0]
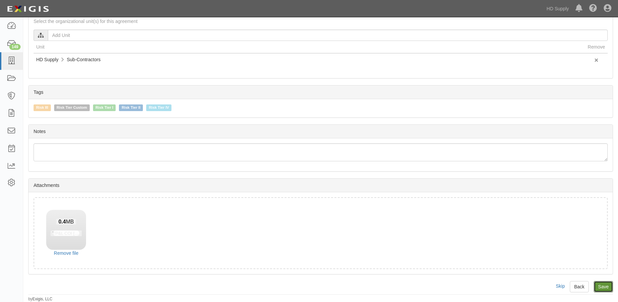
click at [603, 285] on input "Save" at bounding box center [603, 286] width 19 height 11
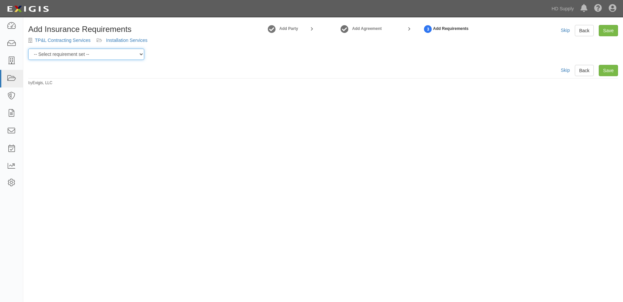
click at [117, 56] on select "-- Select requirement set -- Risk Tier Custom Risk Tier II Risk Tier II (Produc…" at bounding box center [86, 54] width 116 height 11
select select "46715"
click at [28, 49] on select "-- Select requirement set -- Risk Tier Custom Risk Tier II Risk Tier II (Produc…" at bounding box center [86, 54] width 116 height 11
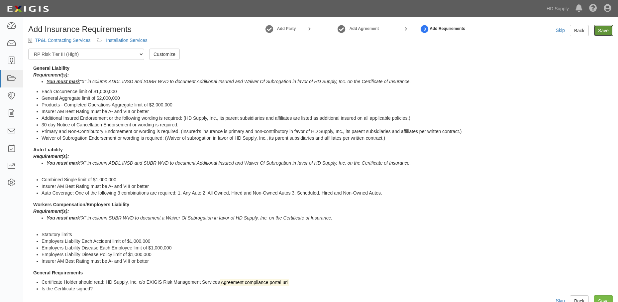
click at [607, 32] on link "Save" at bounding box center [603, 30] width 19 height 11
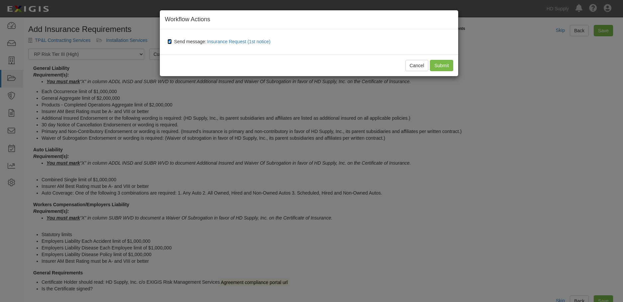
click at [169, 43] on input "Send message: Insurance Request (1st notice)" at bounding box center [170, 41] width 4 height 5
checkbox input "false"
click at [436, 68] on input "Submit" at bounding box center [441, 65] width 23 height 11
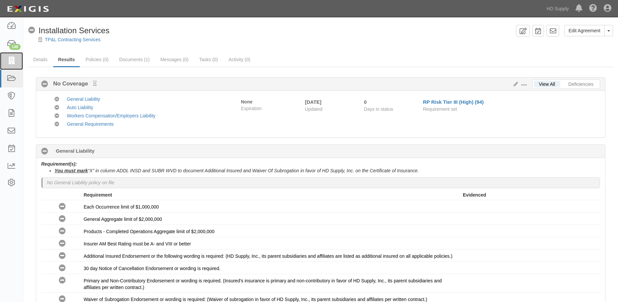
click at [11, 63] on icon at bounding box center [11, 61] width 9 height 8
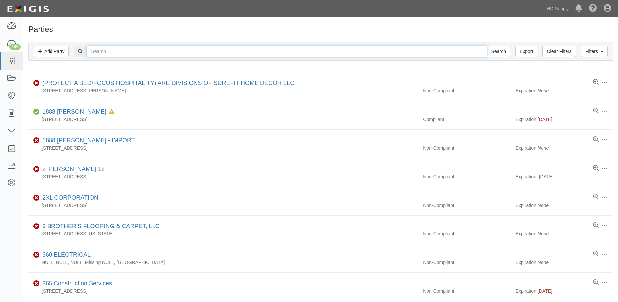
click at [120, 52] on input "text" at bounding box center [287, 51] width 401 height 11
type input "rhei"
click at [487, 46] on input "Search" at bounding box center [498, 51] width 23 height 11
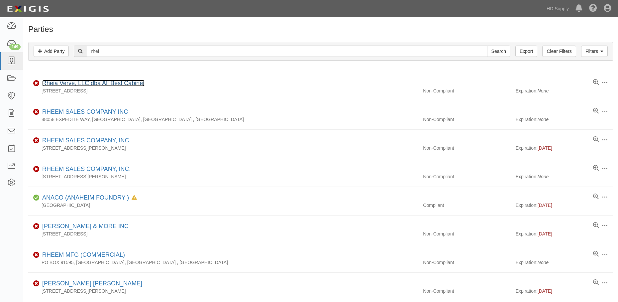
click at [62, 83] on link "Rheia Verve, LLC dba All Best Cabinet" at bounding box center [93, 83] width 102 height 7
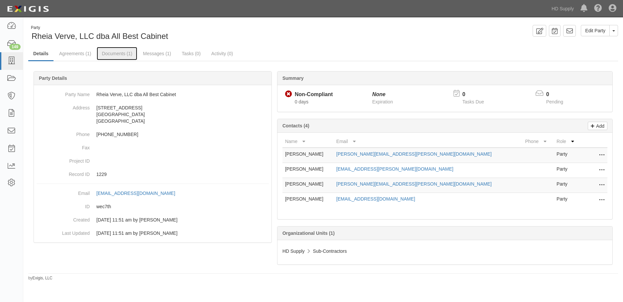
click at [116, 51] on link "Documents (1)" at bounding box center [117, 53] width 41 height 13
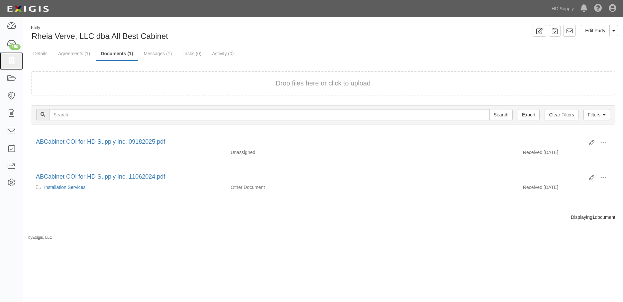
click at [11, 59] on icon at bounding box center [11, 61] width 9 height 8
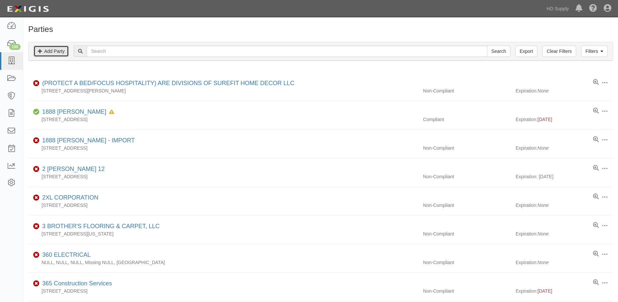
click at [52, 54] on link "Add Party" at bounding box center [51, 51] width 35 height 11
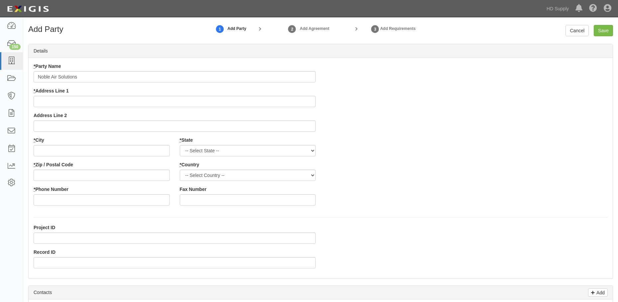
type input "Noble Air Solutions"
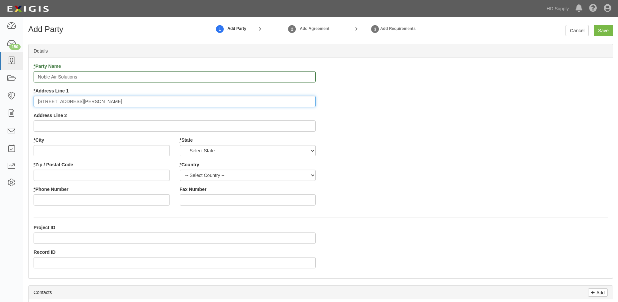
type input "[STREET_ADDRESS][PERSON_NAME]"
type input "Tallahassee"
select select "FL"
type input "32303"
select select "US"
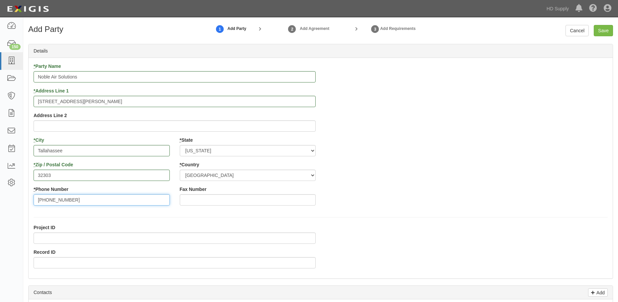
type input "850-686-4466"
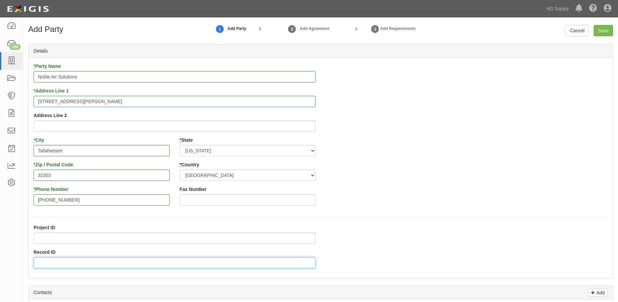
click at [39, 266] on input "Record ID" at bounding box center [175, 262] width 282 height 11
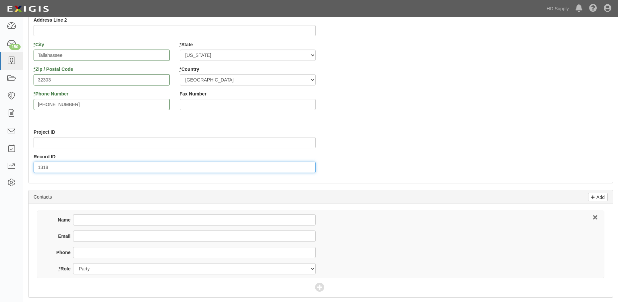
scroll to position [100, 0]
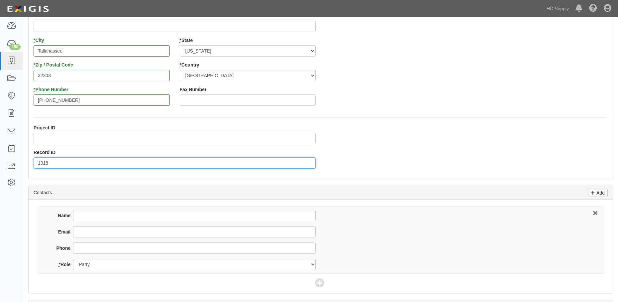
type input "1318"
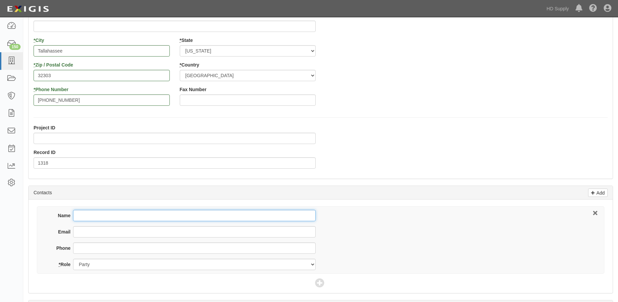
click at [84, 220] on input "Name" at bounding box center [194, 215] width 243 height 11
type input "Austin Bentz"
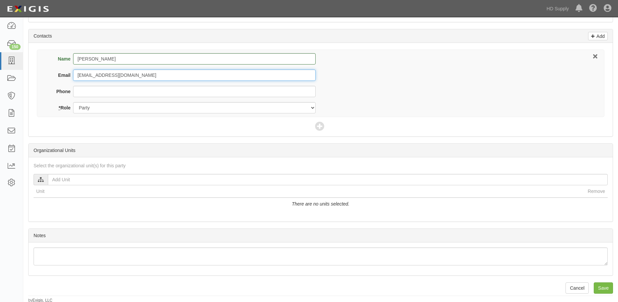
scroll to position [258, 0]
type input "office@nobleairsolutions.com"
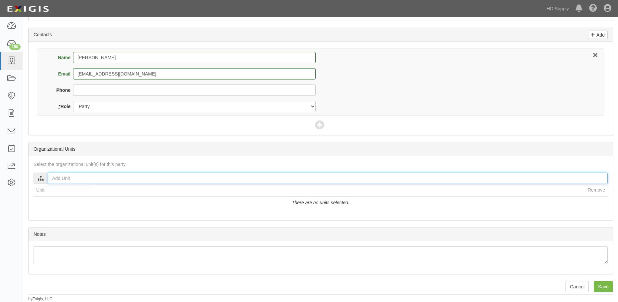
click at [57, 182] on input "text" at bounding box center [328, 178] width 560 height 11
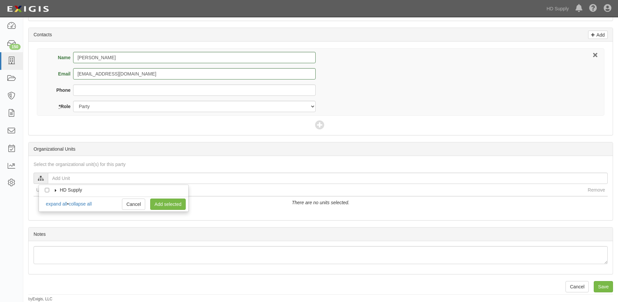
click at [63, 190] on span "HD Supply" at bounding box center [71, 189] width 22 height 5
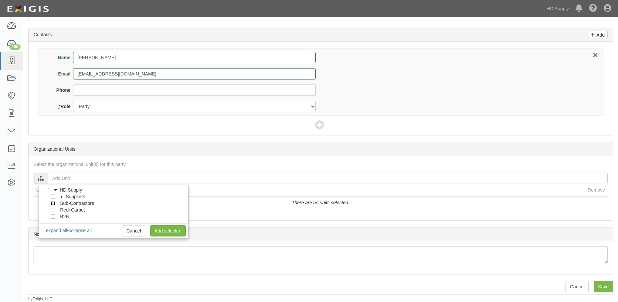
click at [53, 204] on input "Sub-Contractors" at bounding box center [53, 203] width 4 height 4
checkbox input "true"
click at [166, 231] on link "Add selected" at bounding box center [168, 230] width 36 height 11
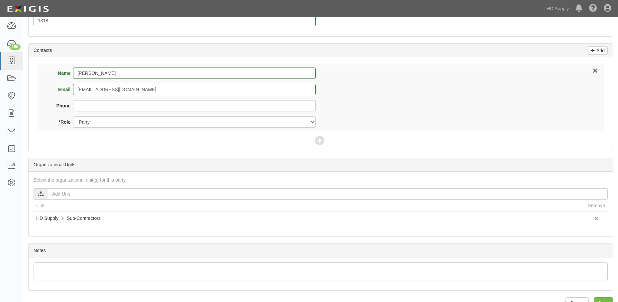
scroll to position [258, 0]
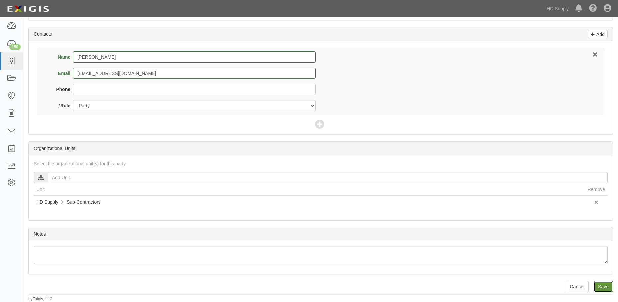
click at [601, 283] on input "Save" at bounding box center [603, 286] width 19 height 11
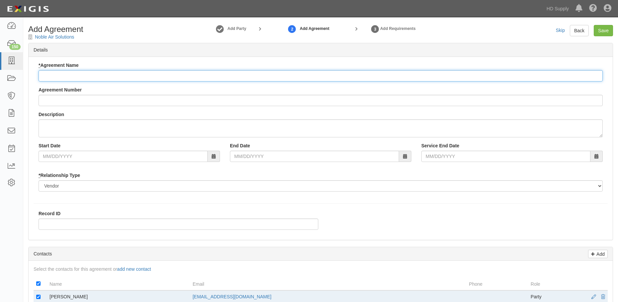
click at [53, 77] on input "* Agreement Name" at bounding box center [321, 75] width 565 height 11
type input "Installation Services"
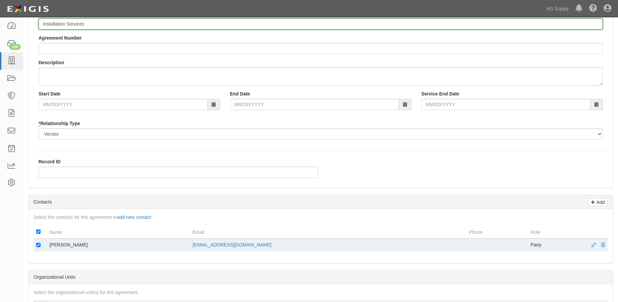
scroll to position [66, 0]
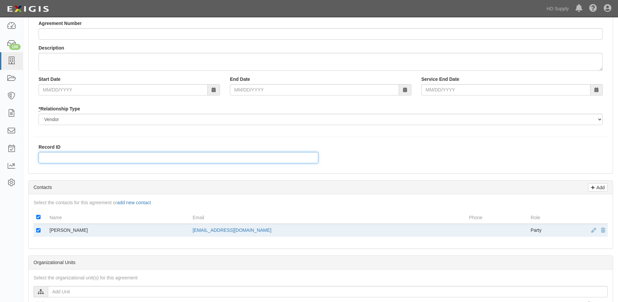
click at [52, 159] on input "Record ID" at bounding box center [179, 157] width 280 height 11
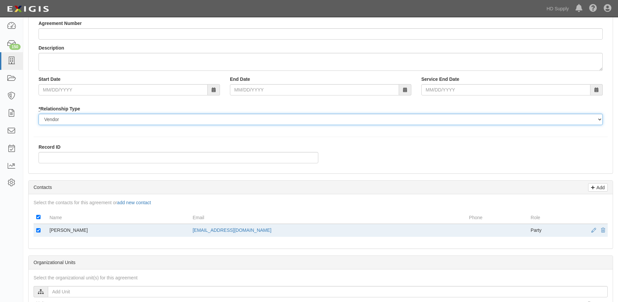
click at [46, 120] on select "Borrower Contractor Franchisee Other Subcontractor Supplier Tenant Vendor" at bounding box center [321, 119] width 565 height 11
select select "subcontractor"
click at [39, 114] on select "Borrower Contractor Franchisee Other Subcontractor Supplier Tenant Vendor" at bounding box center [321, 119] width 565 height 11
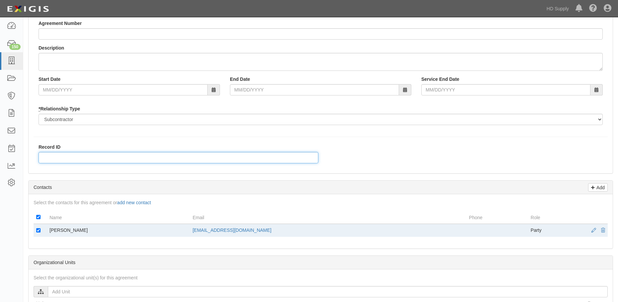
click at [50, 158] on input "Record ID" at bounding box center [179, 157] width 280 height 11
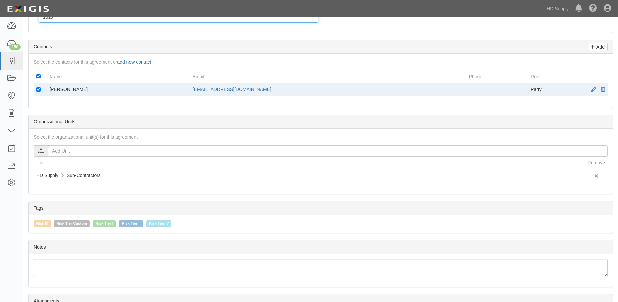
scroll to position [133, 0]
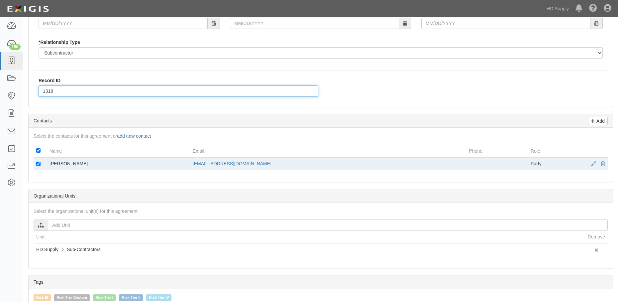
type input "1318"
click at [600, 120] on p "Add" at bounding box center [600, 121] width 10 height 8
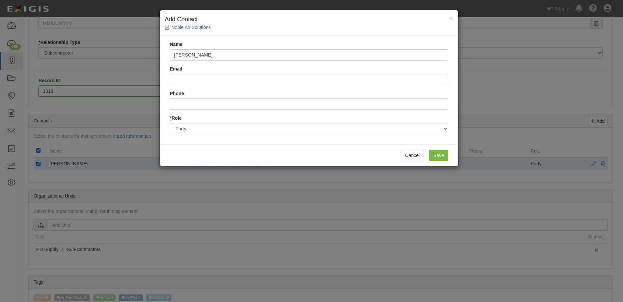
type input "Jaiden Noble"
type input "austen@nobleairsolutions.com"
click at [442, 152] on input "Save" at bounding box center [438, 155] width 19 height 11
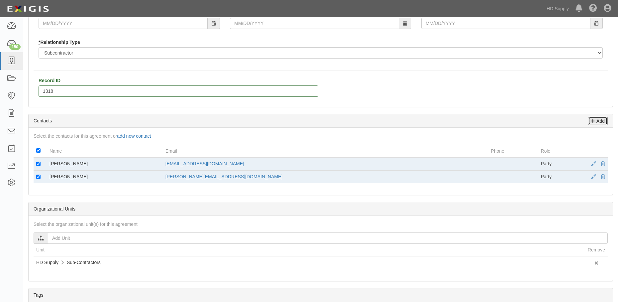
click at [600, 118] on p "Add" at bounding box center [600, 121] width 10 height 8
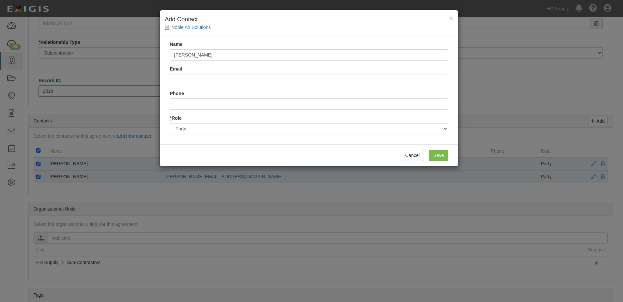
type input "Ryan Brooks"
click at [193, 84] on input "Email" at bounding box center [309, 79] width 279 height 11
type input "ryan.brooks3@hdsupply.com"
click at [436, 152] on input "Save" at bounding box center [438, 155] width 19 height 11
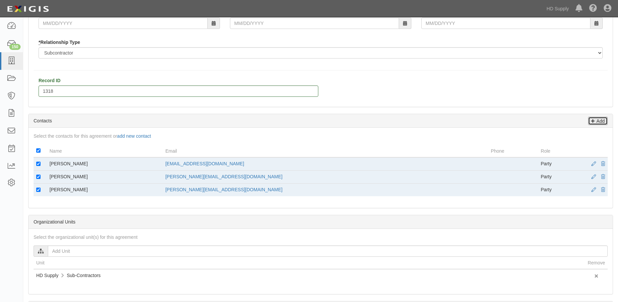
click at [593, 119] on icon at bounding box center [593, 120] width 4 height 6
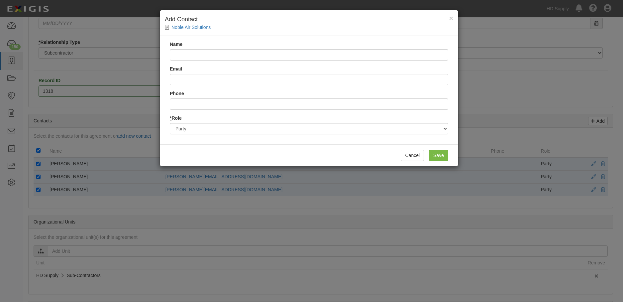
click at [204, 55] on input "Name" at bounding box center [309, 54] width 279 height 11
type input "Michael R. Milwee"
click at [177, 77] on input "Email" at bounding box center [309, 79] width 279 height 11
type input "michael.milwee@hdsupply.com"
click at [441, 158] on input "Save" at bounding box center [438, 155] width 19 height 11
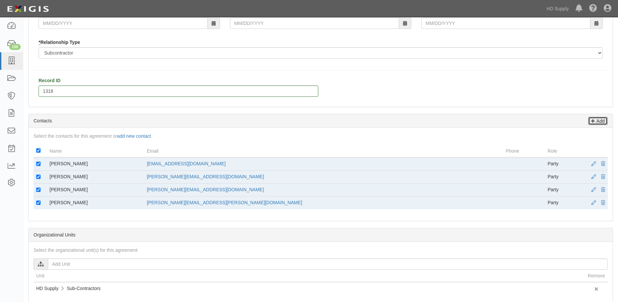
click at [595, 121] on icon at bounding box center [593, 120] width 4 height 6
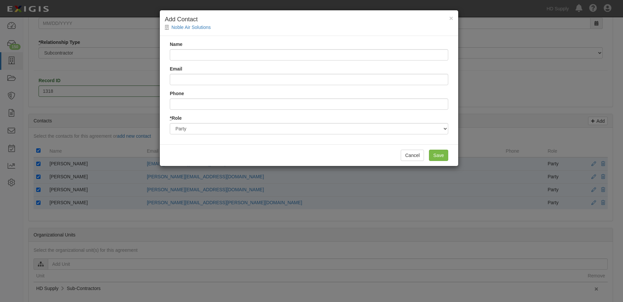
click at [192, 59] on input "Name" at bounding box center [309, 54] width 279 height 11
type input "Trish Black"
click at [193, 82] on input "Email" at bounding box center [309, 79] width 279 height 11
type input "tricia.black@hdsupply.com"
click at [434, 154] on input "Save" at bounding box center [438, 155] width 19 height 11
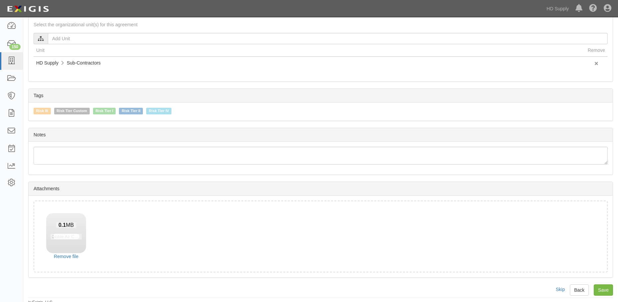
scroll to position [375, 0]
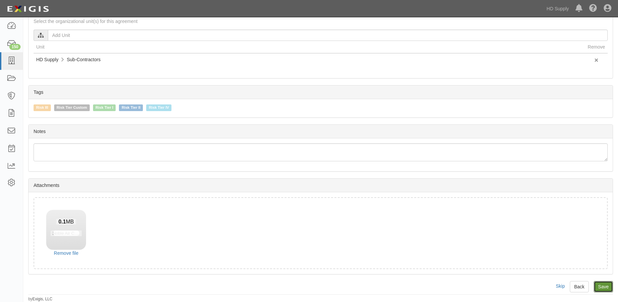
drag, startPoint x: 599, startPoint y: 288, endPoint x: 597, endPoint y: 283, distance: 5.8
click at [599, 288] on input "Save" at bounding box center [603, 286] width 19 height 11
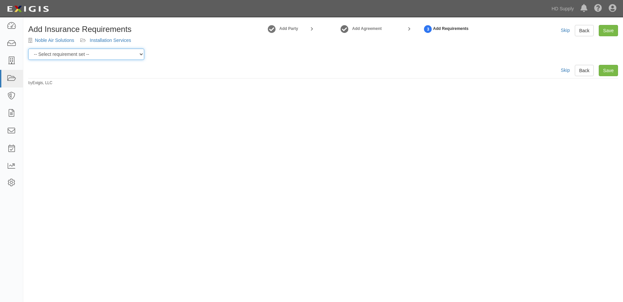
click at [107, 57] on select "-- Select requirement set -- Risk Tier Custom Risk Tier II Risk Tier II (Produc…" at bounding box center [86, 54] width 116 height 11
select select "46715"
click at [28, 49] on select "-- Select requirement set -- Risk Tier Custom Risk Tier II Risk Tier II (Produc…" at bounding box center [86, 54] width 116 height 11
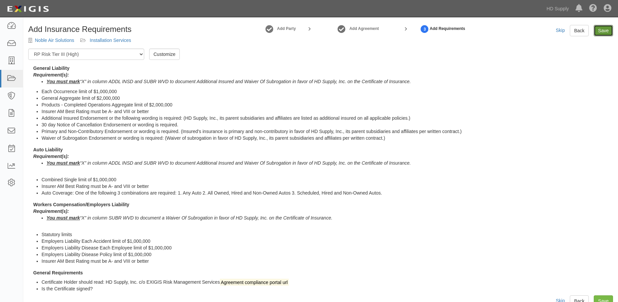
click at [604, 32] on link "Save" at bounding box center [603, 30] width 19 height 11
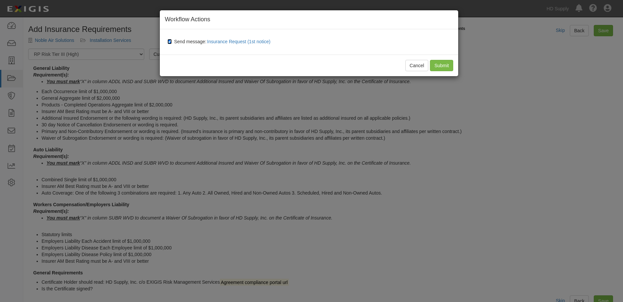
click at [172, 40] on input "Send message: Insurance Request (1st notice)" at bounding box center [170, 41] width 4 height 5
checkbox input "false"
click at [436, 66] on input "Submit" at bounding box center [441, 65] width 23 height 11
